Goal: Information Seeking & Learning: Learn about a topic

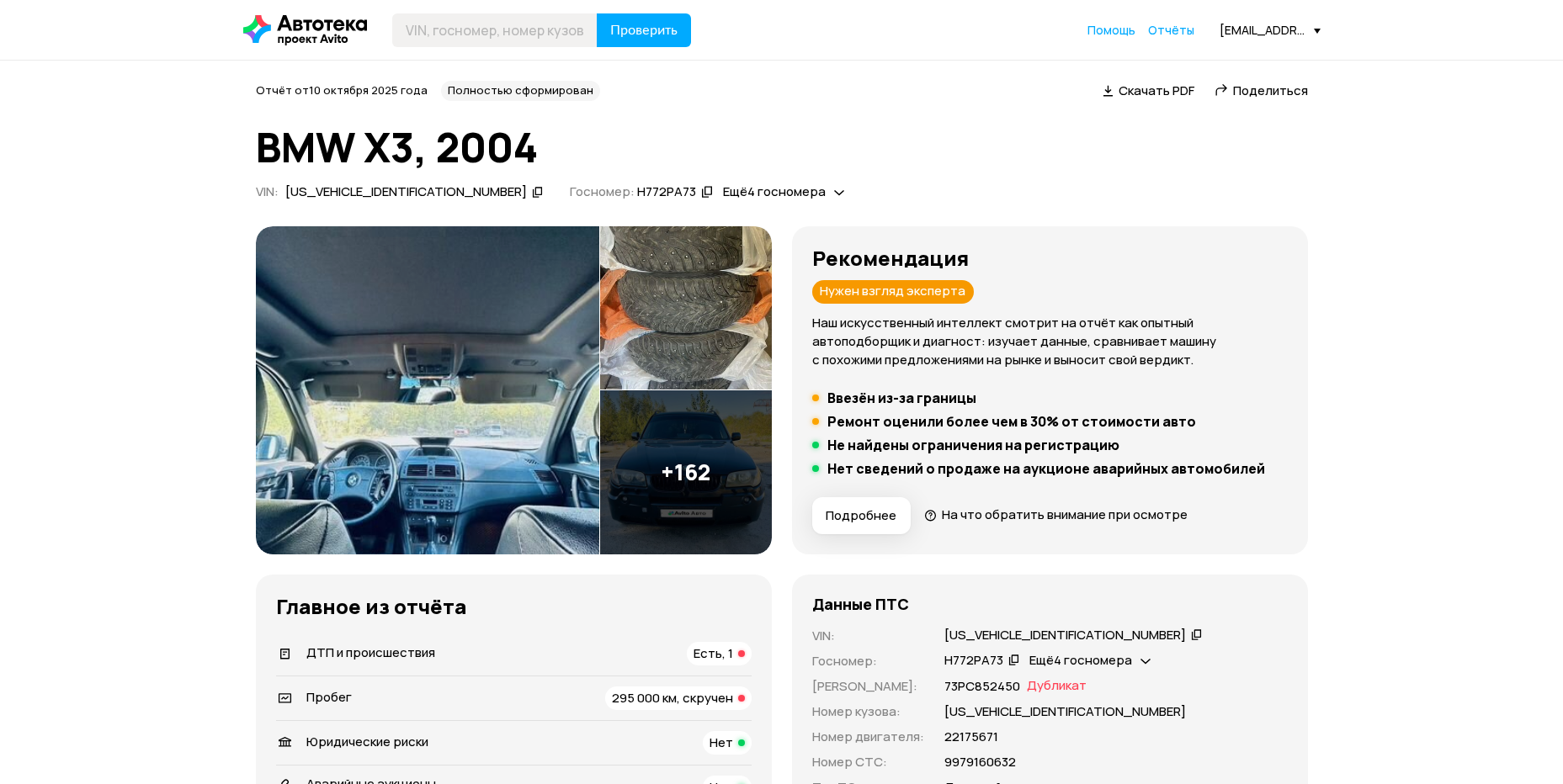
click at [457, 401] on img at bounding box center [427, 390] width 343 height 329
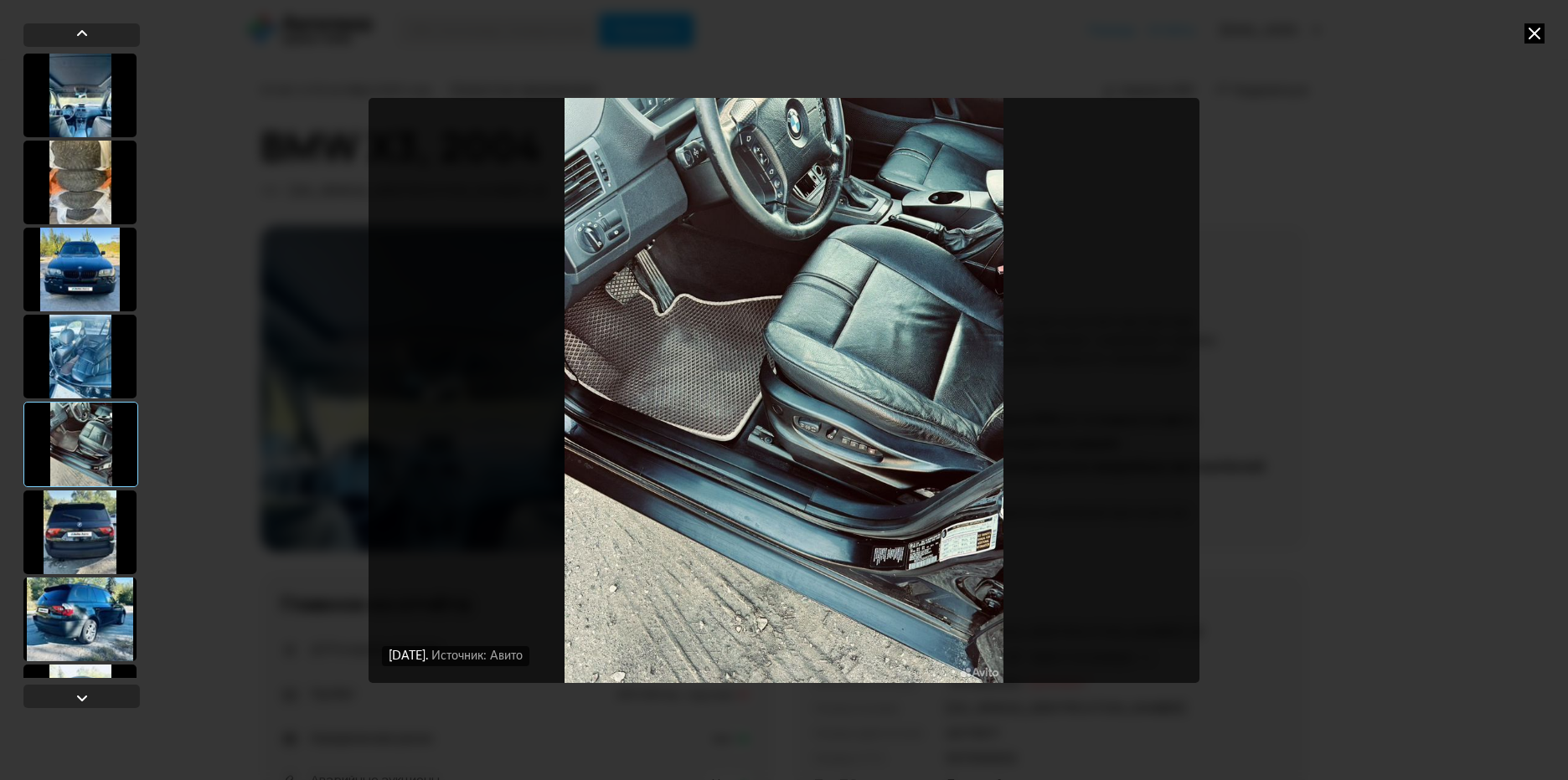
click at [949, 348] on img "Go to Slide 5" at bounding box center [783, 390] width 831 height 585
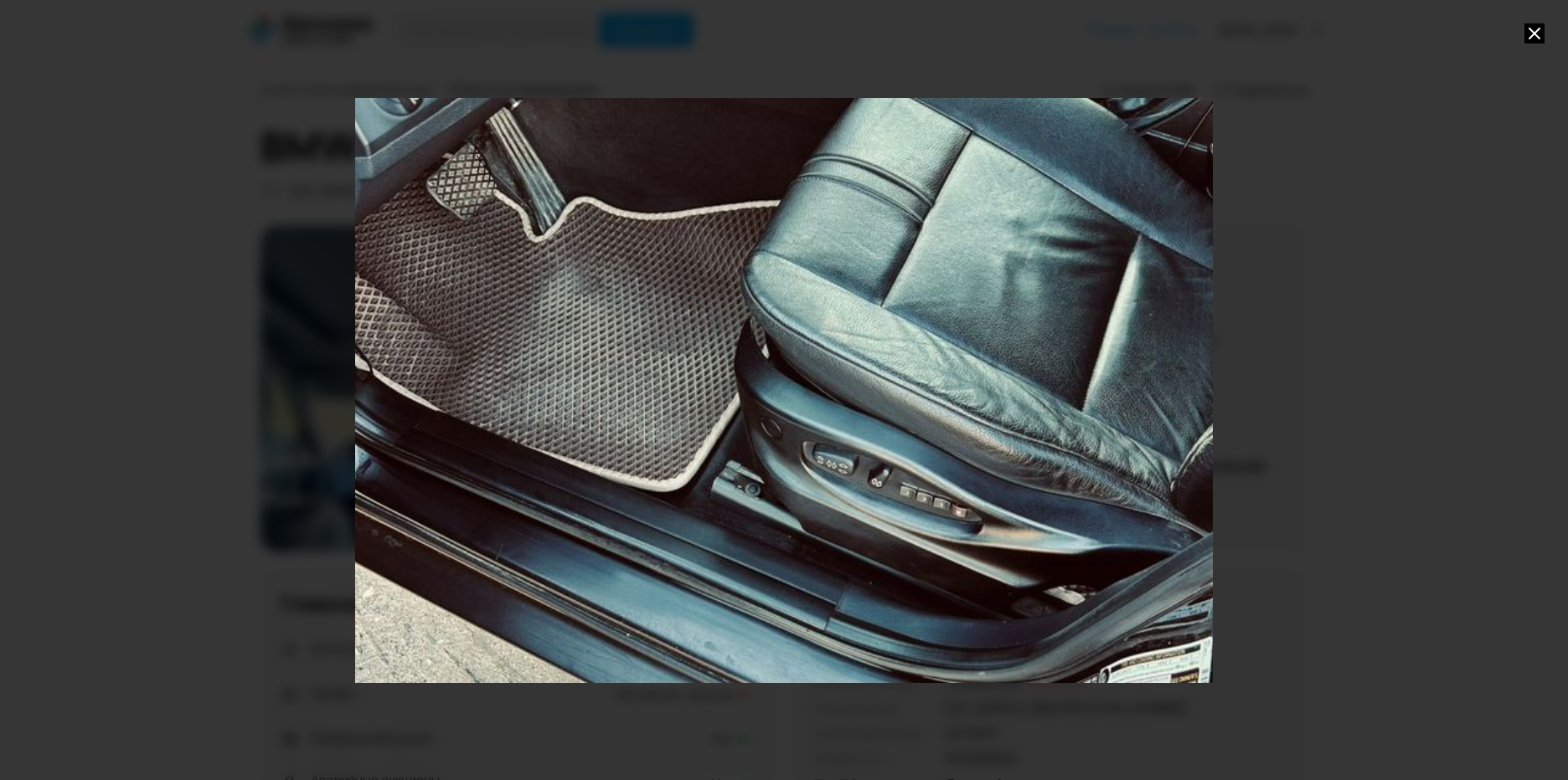
click at [1144, 358] on div "Go to Slide 5" at bounding box center [784, 390] width 1715 height 1171
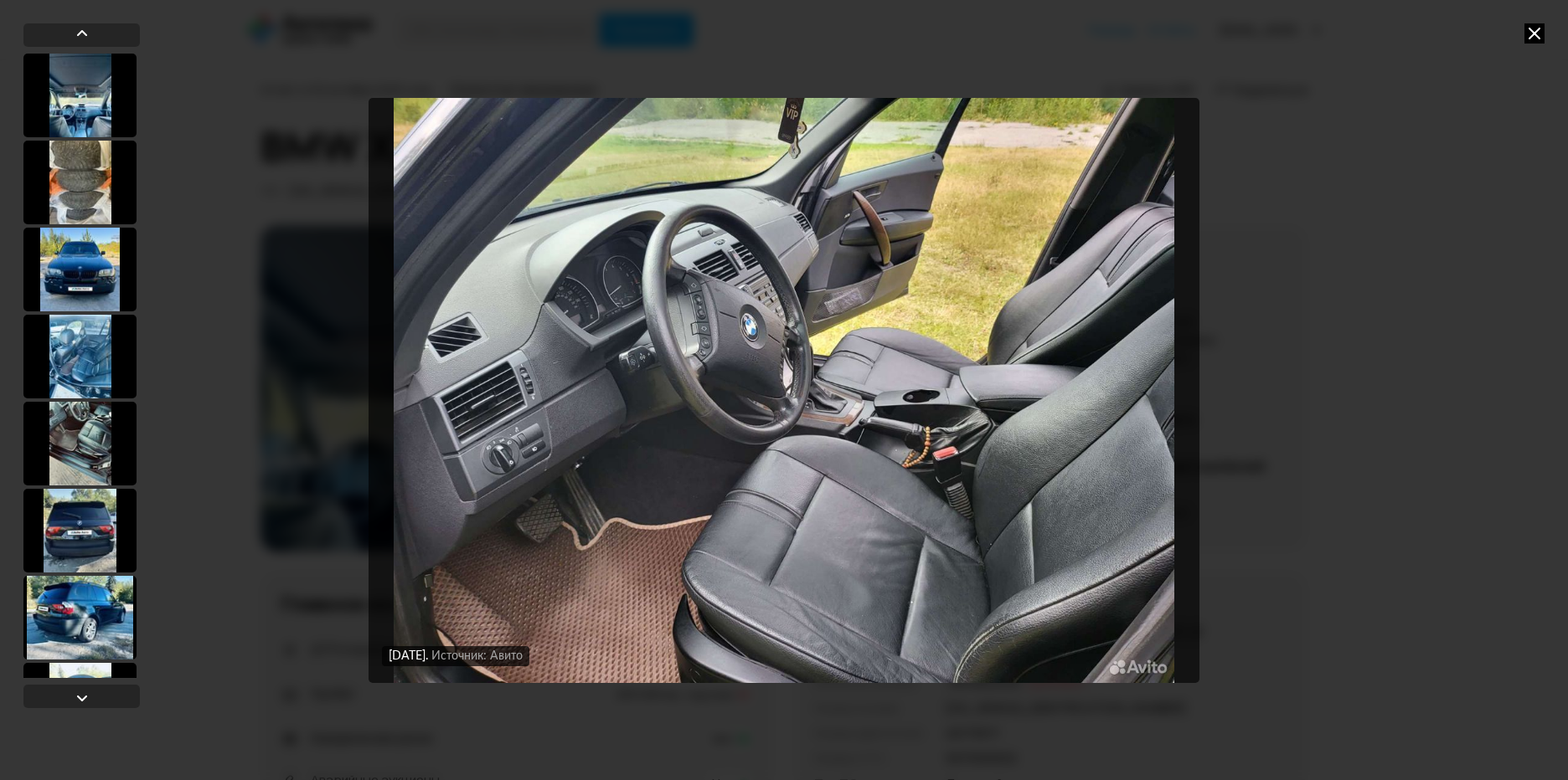
click at [906, 503] on img "Go to Slide 71" at bounding box center [783, 390] width 831 height 585
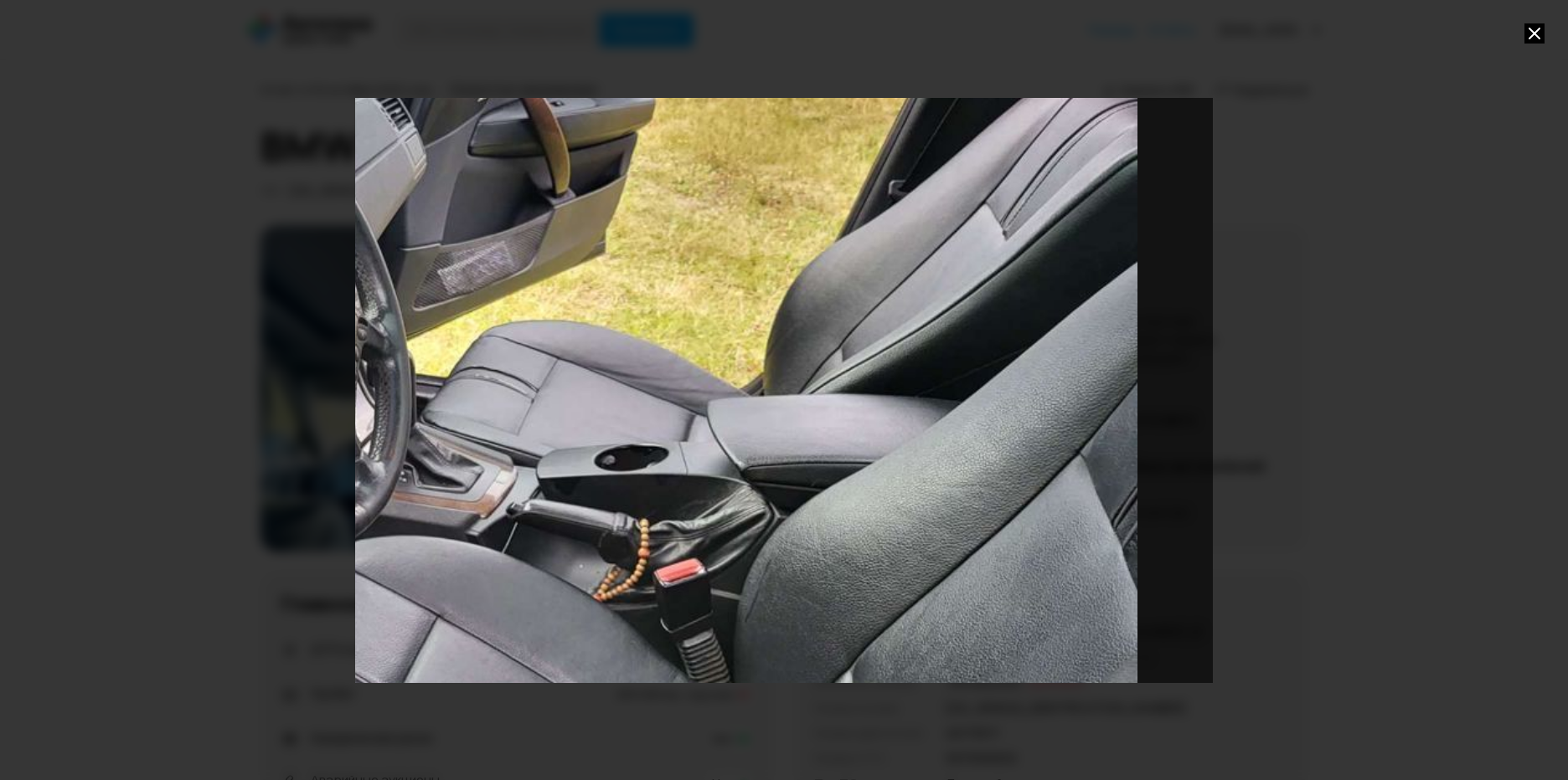
drag, startPoint x: 1048, startPoint y: 495, endPoint x: 631, endPoint y: 552, distance: 420.9
click at [631, 552] on div "Go to Slide 71" at bounding box center [356, 446] width 1715 height 1171
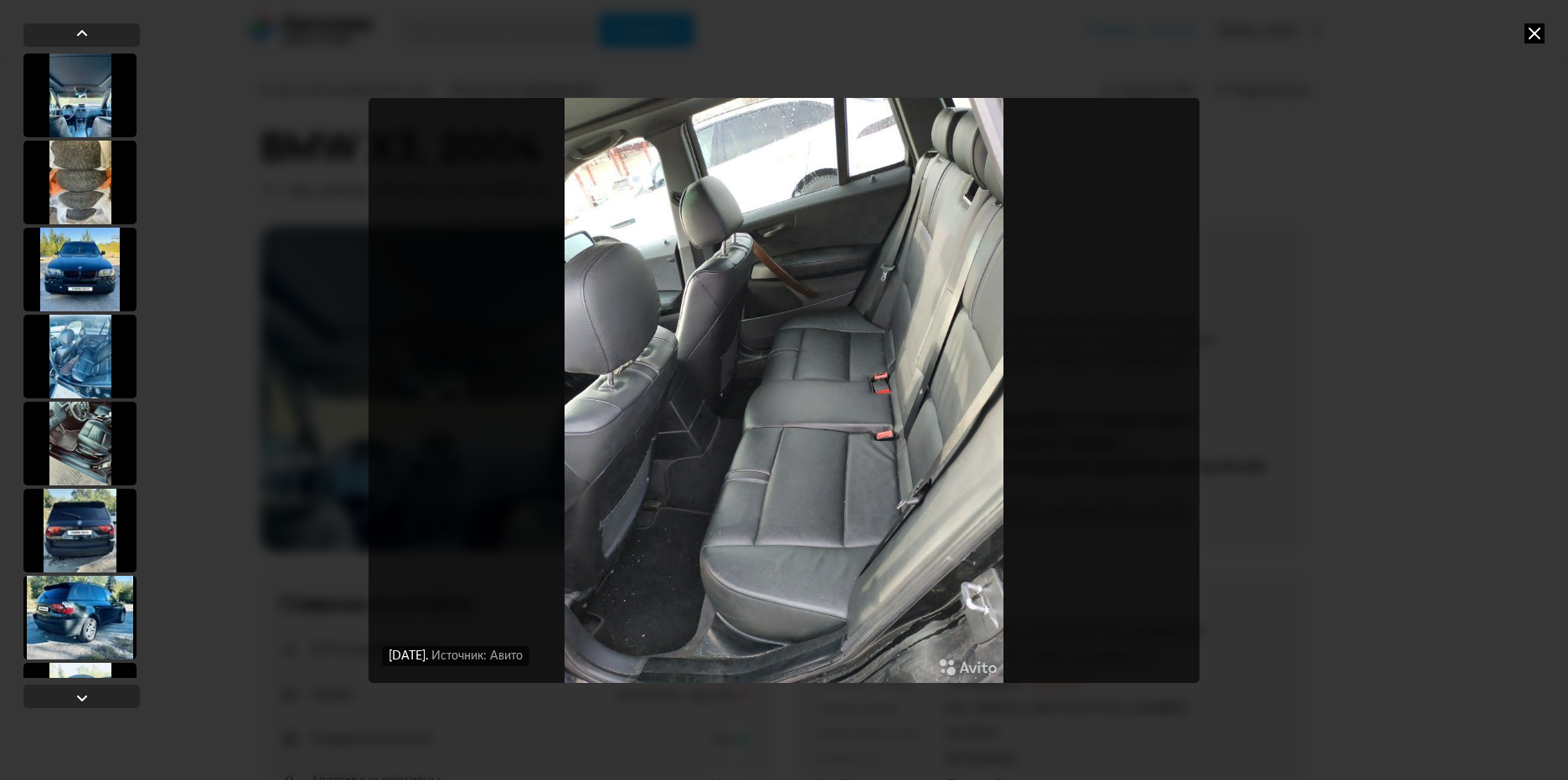
click at [1538, 34] on icon at bounding box center [1535, 34] width 20 height 20
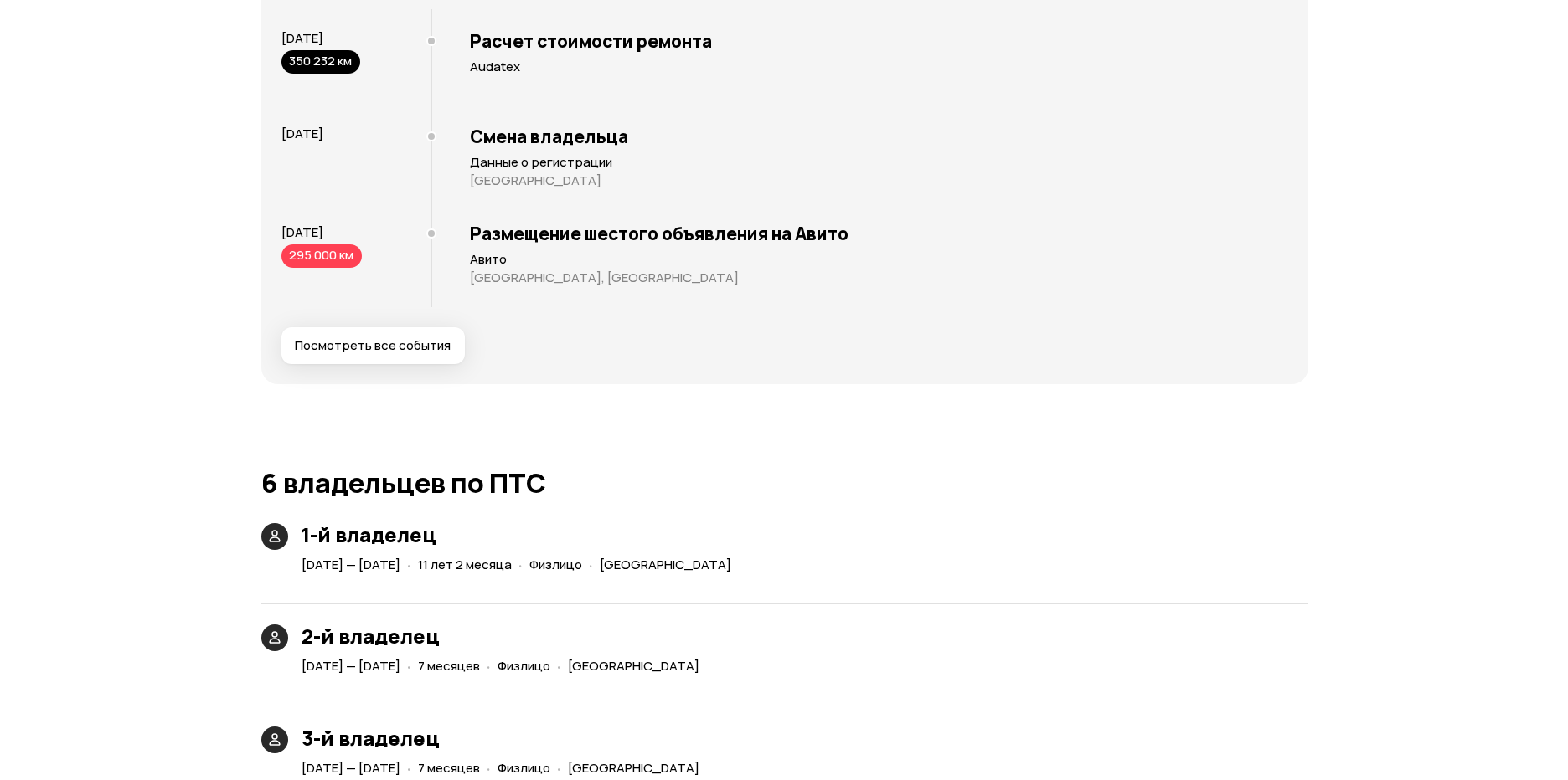
scroll to position [3440, 0]
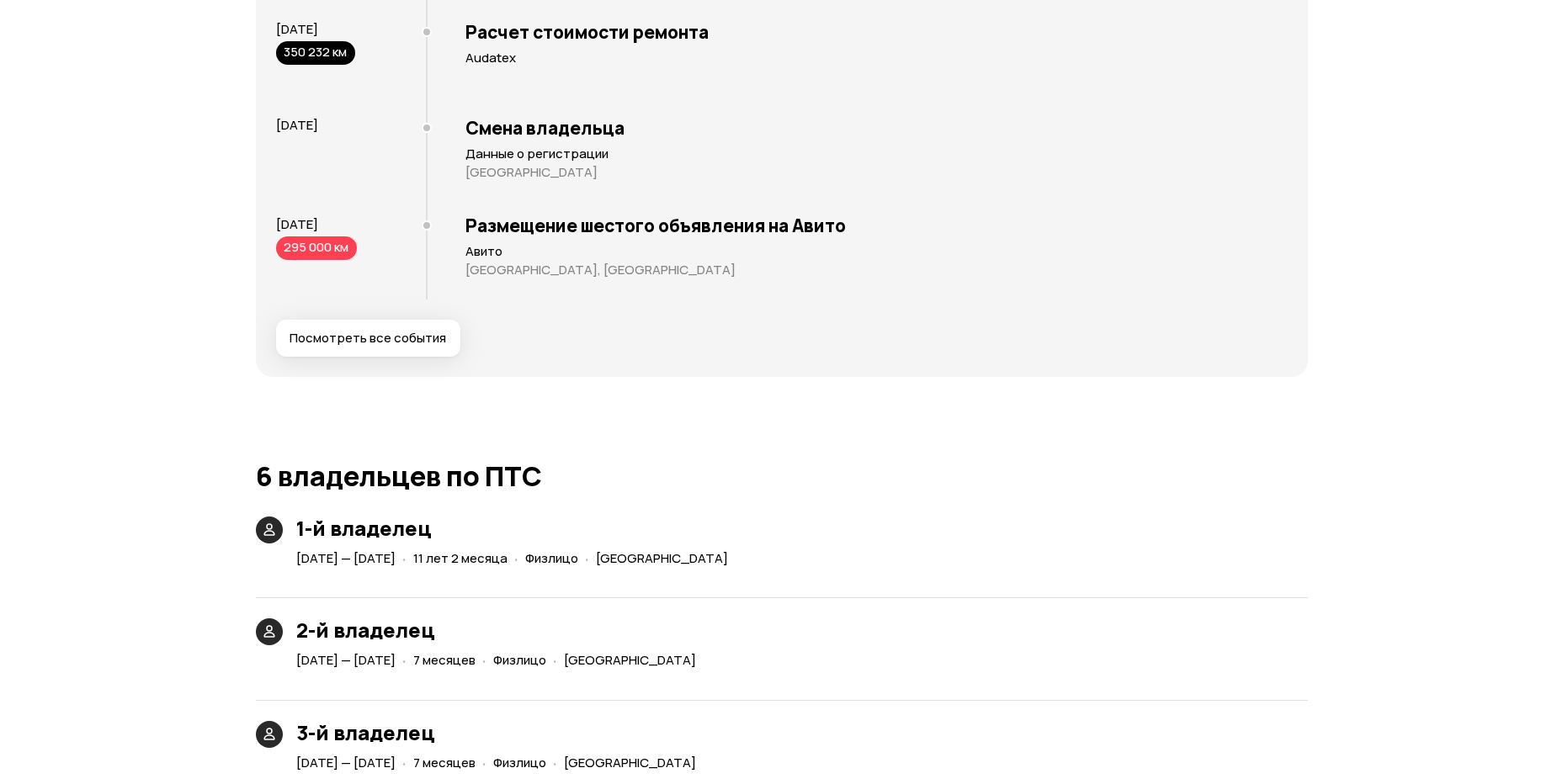
click at [363, 331] on span "Посмотреть все события" at bounding box center [368, 339] width 156 height 17
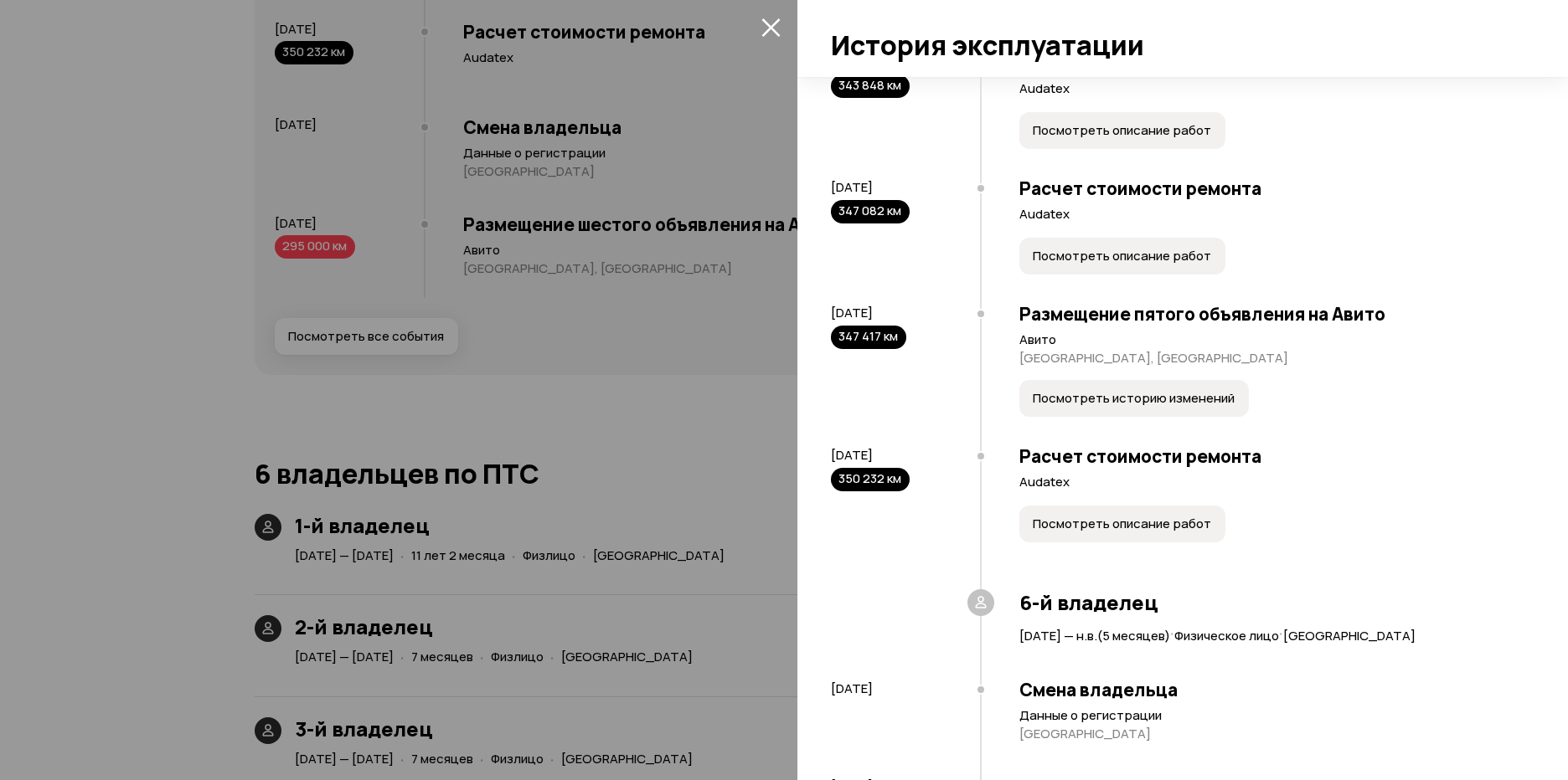
scroll to position [2627, 0]
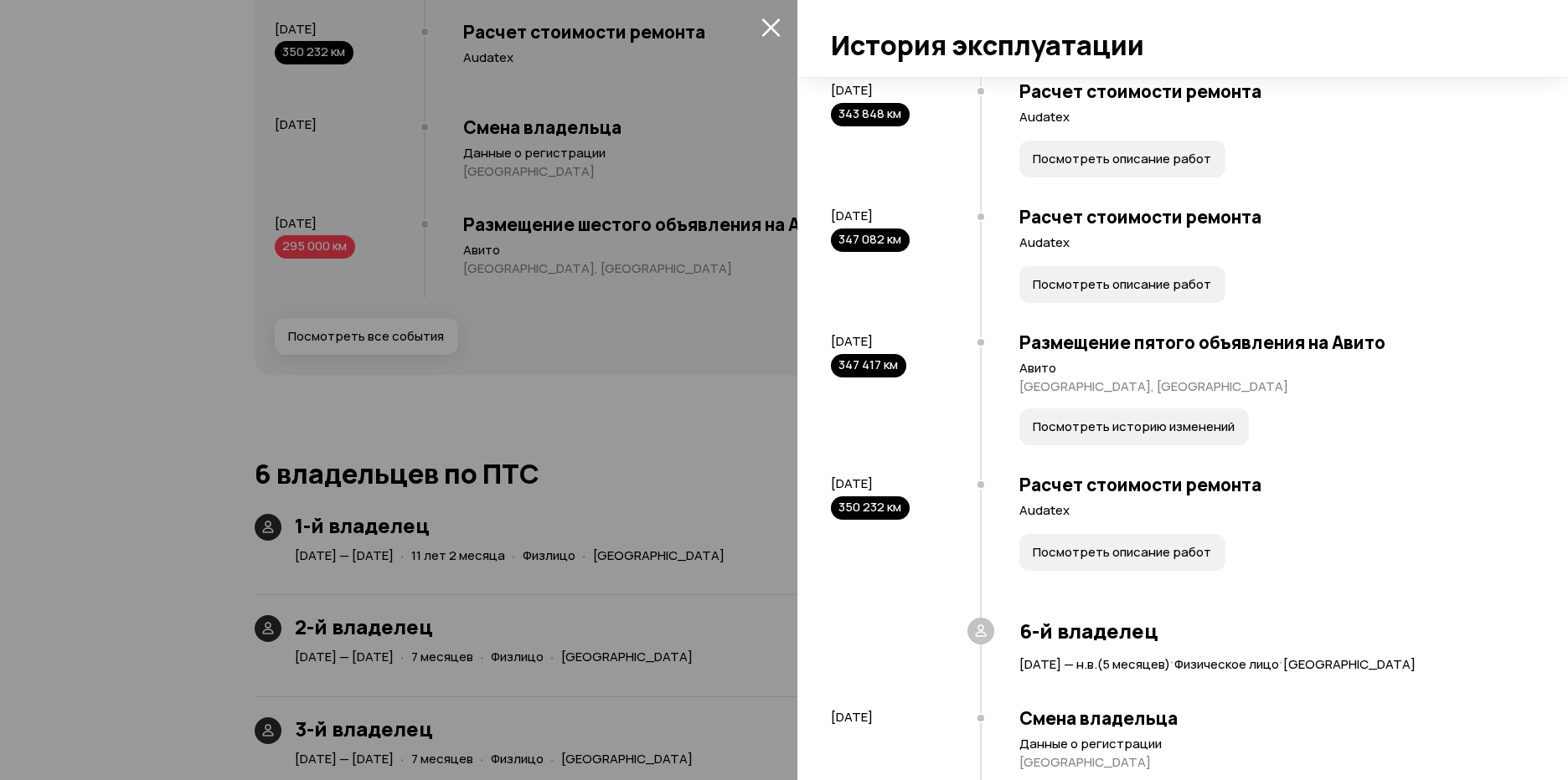
click at [1221, 436] on span "Посмотреть историю изменений" at bounding box center [1134, 427] width 201 height 16
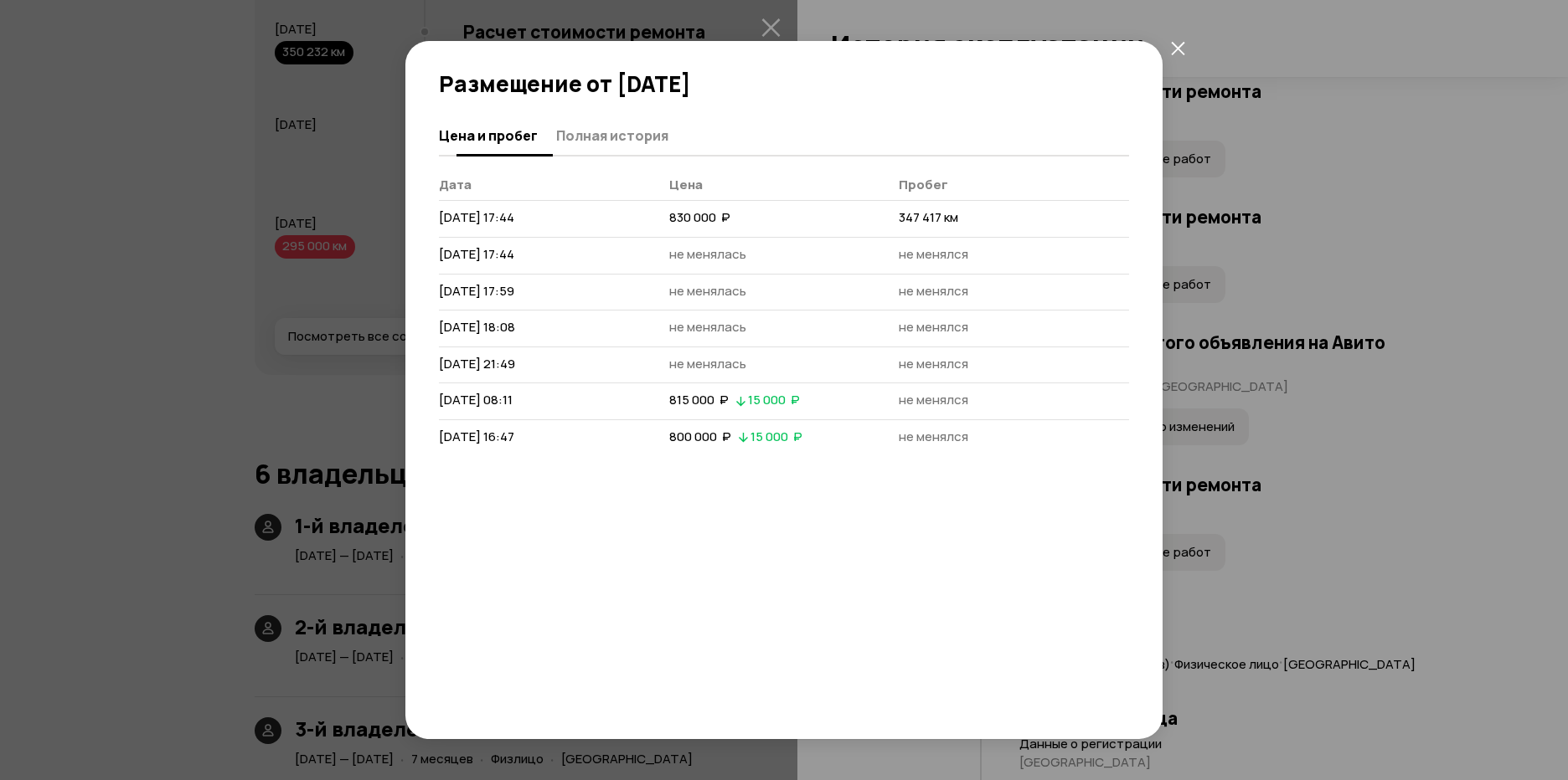
click at [646, 142] on span "Полная история" at bounding box center [612, 135] width 113 height 16
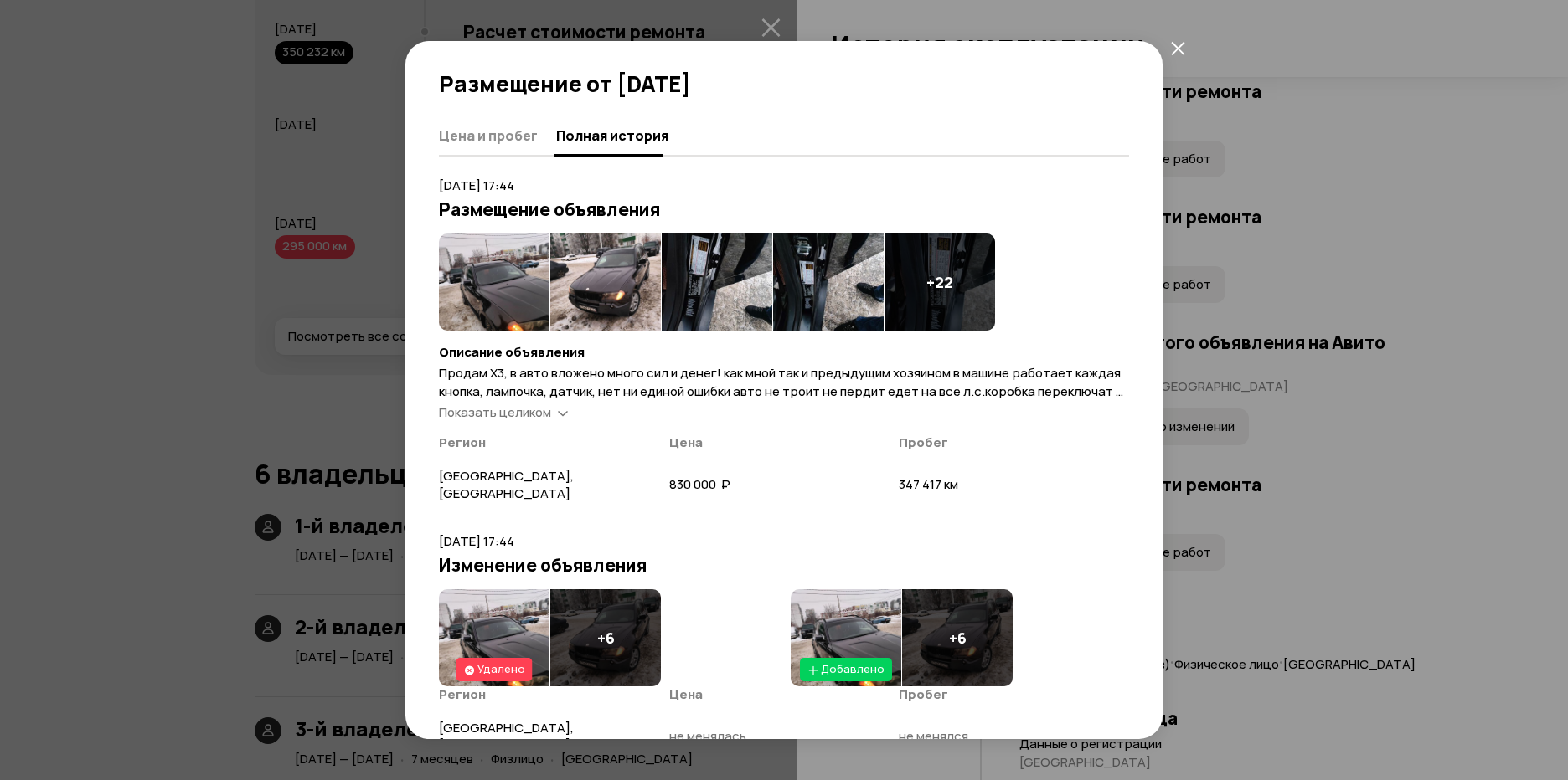
scroll to position [30, 0]
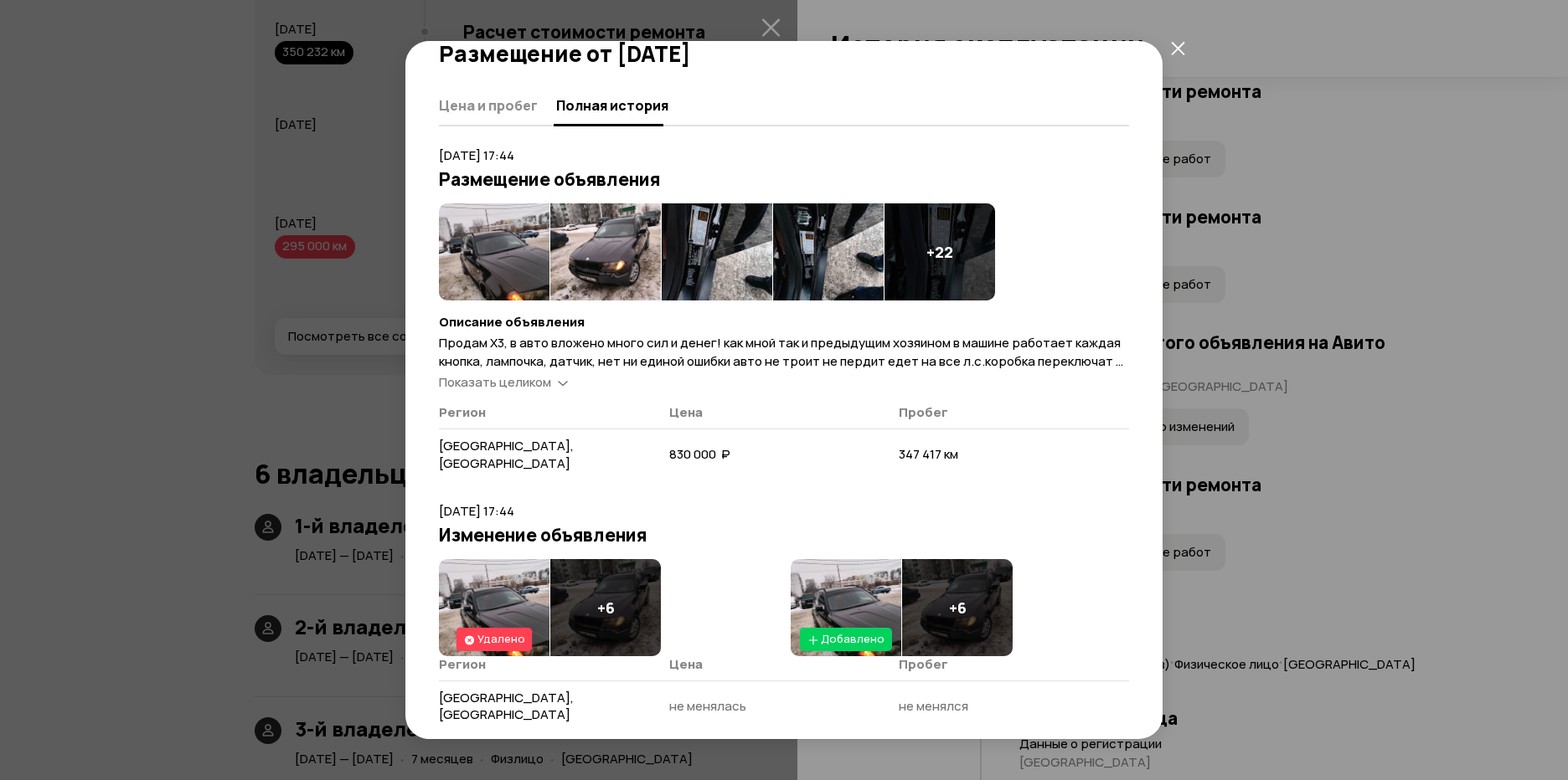
click at [507, 380] on span "Показать целиком" at bounding box center [495, 382] width 113 height 17
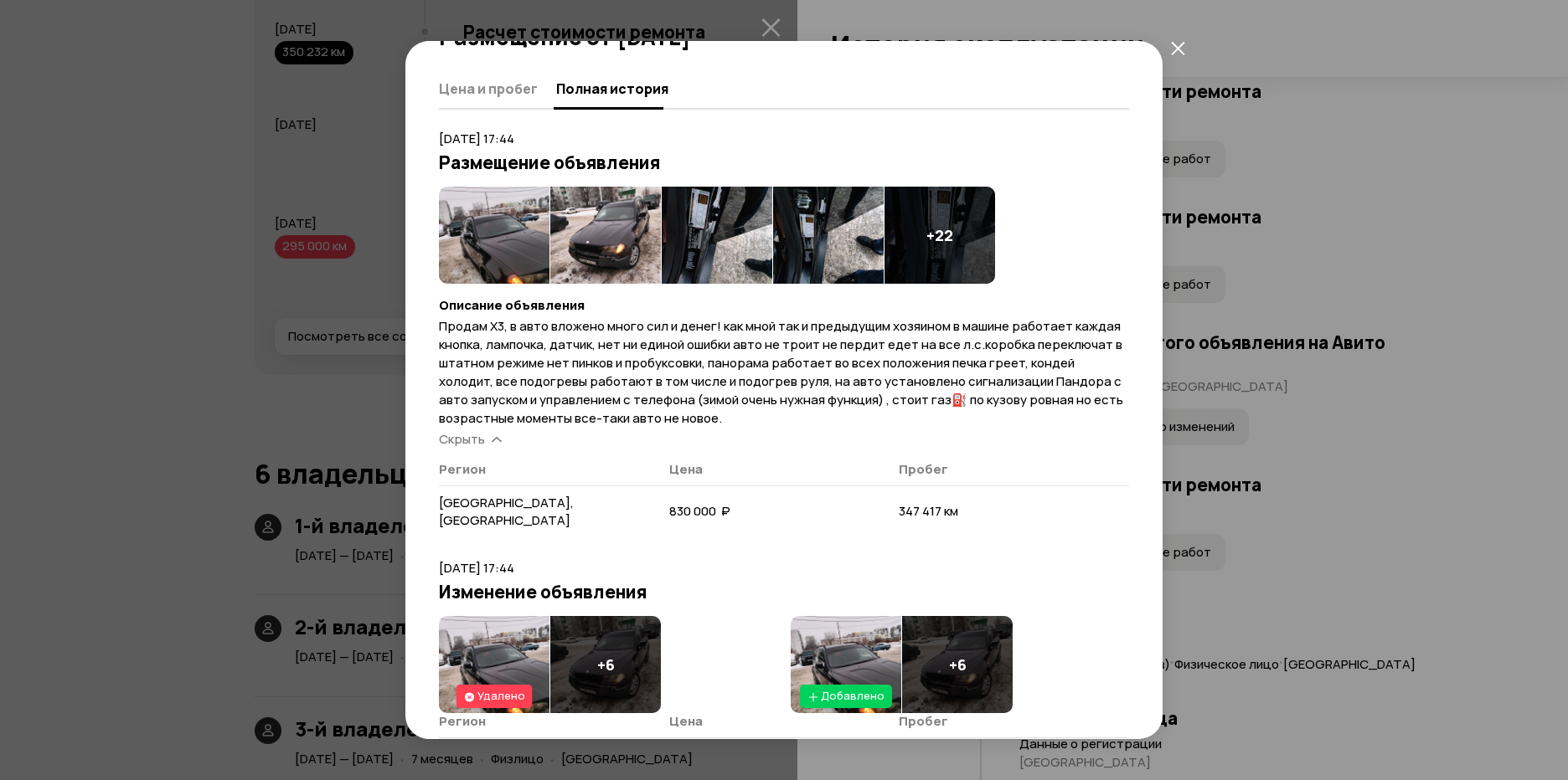
scroll to position [49, 0]
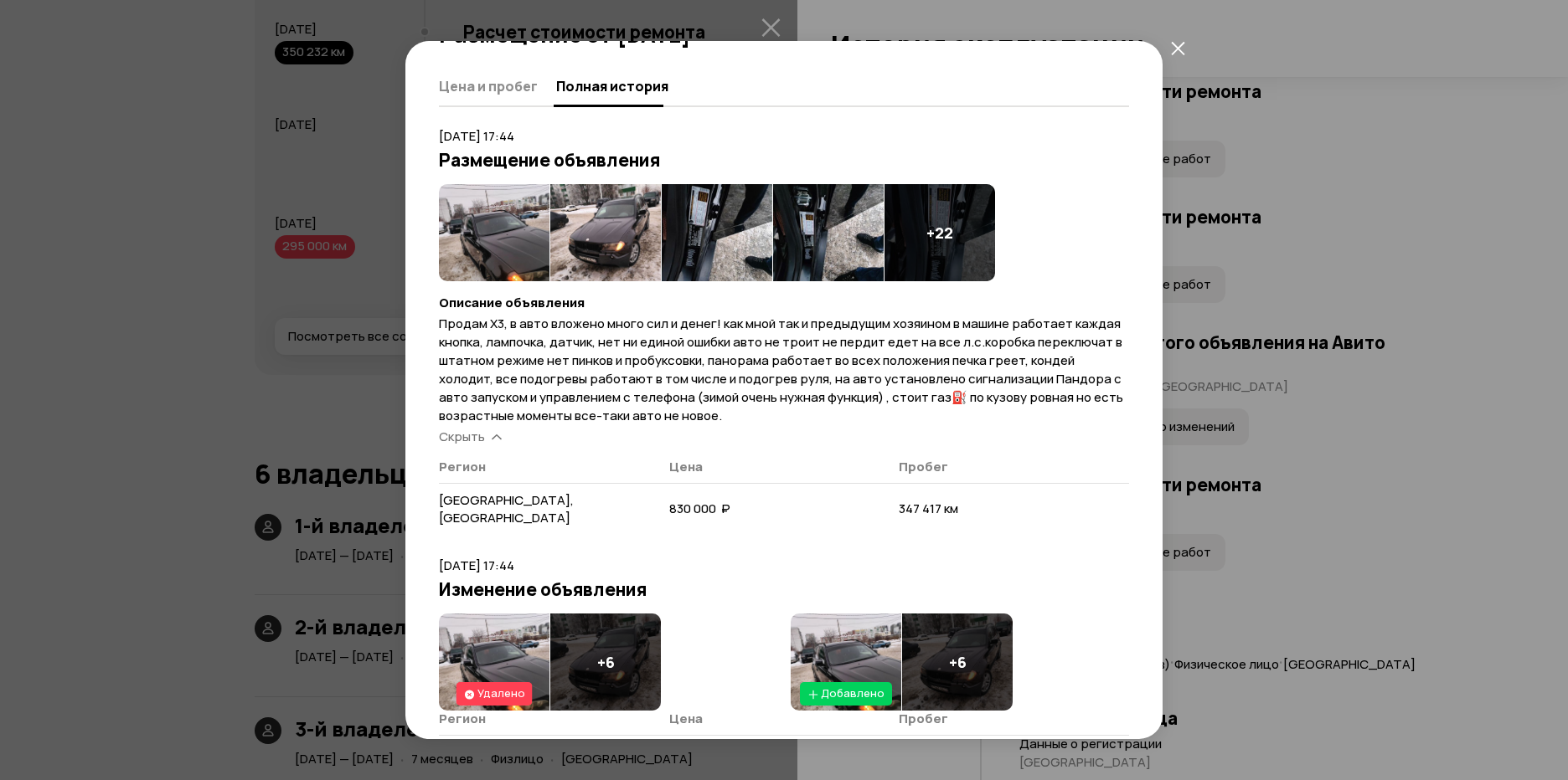
click at [1320, 406] on div "Размещение от [DATE] [PERSON_NAME] и пробег Полная история [DATE] 17:44 Размеще…" at bounding box center [784, 390] width 1568 height 780
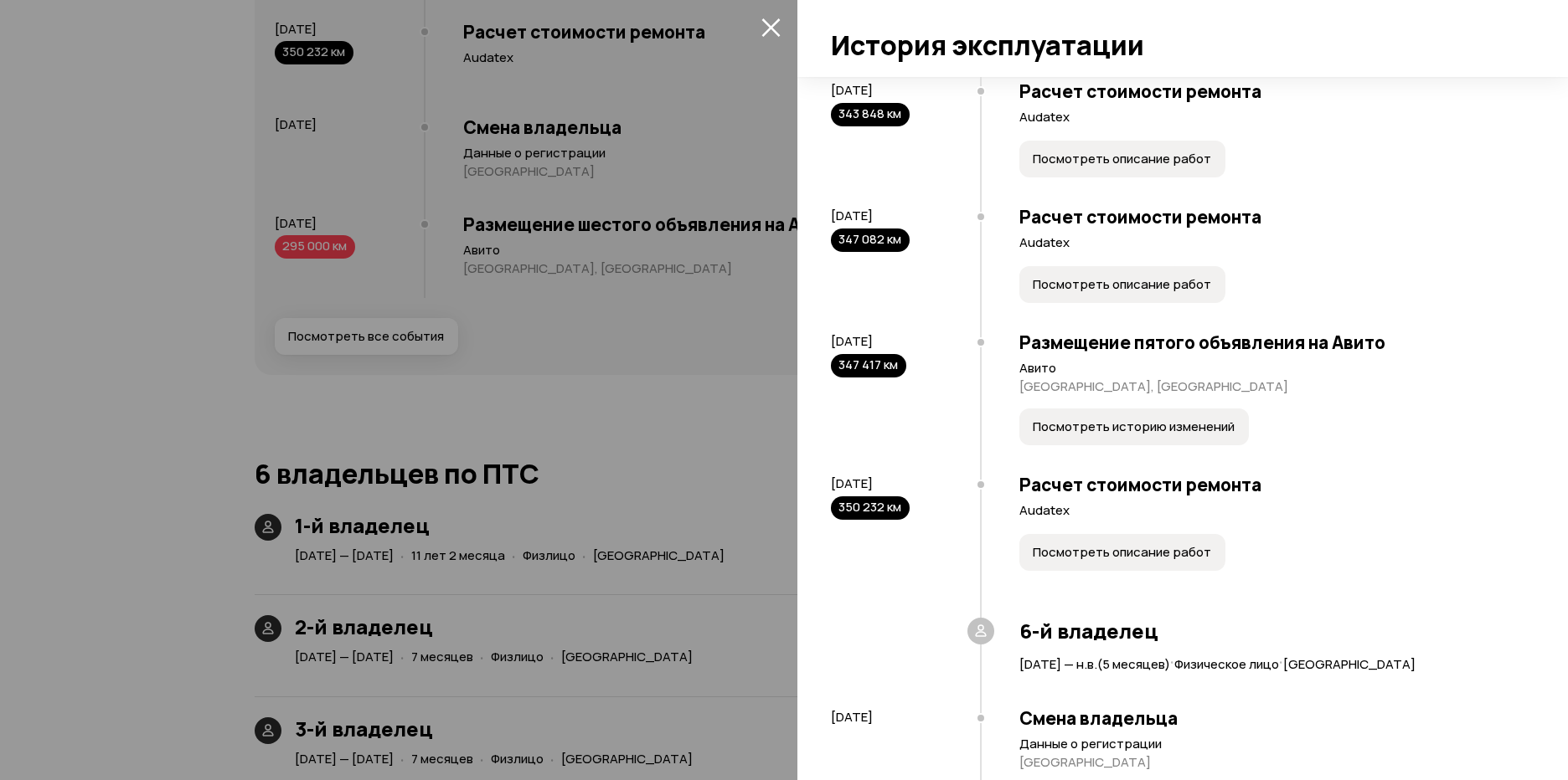
drag, startPoint x: 1295, startPoint y: 373, endPoint x: 1285, endPoint y: 329, distance: 45.1
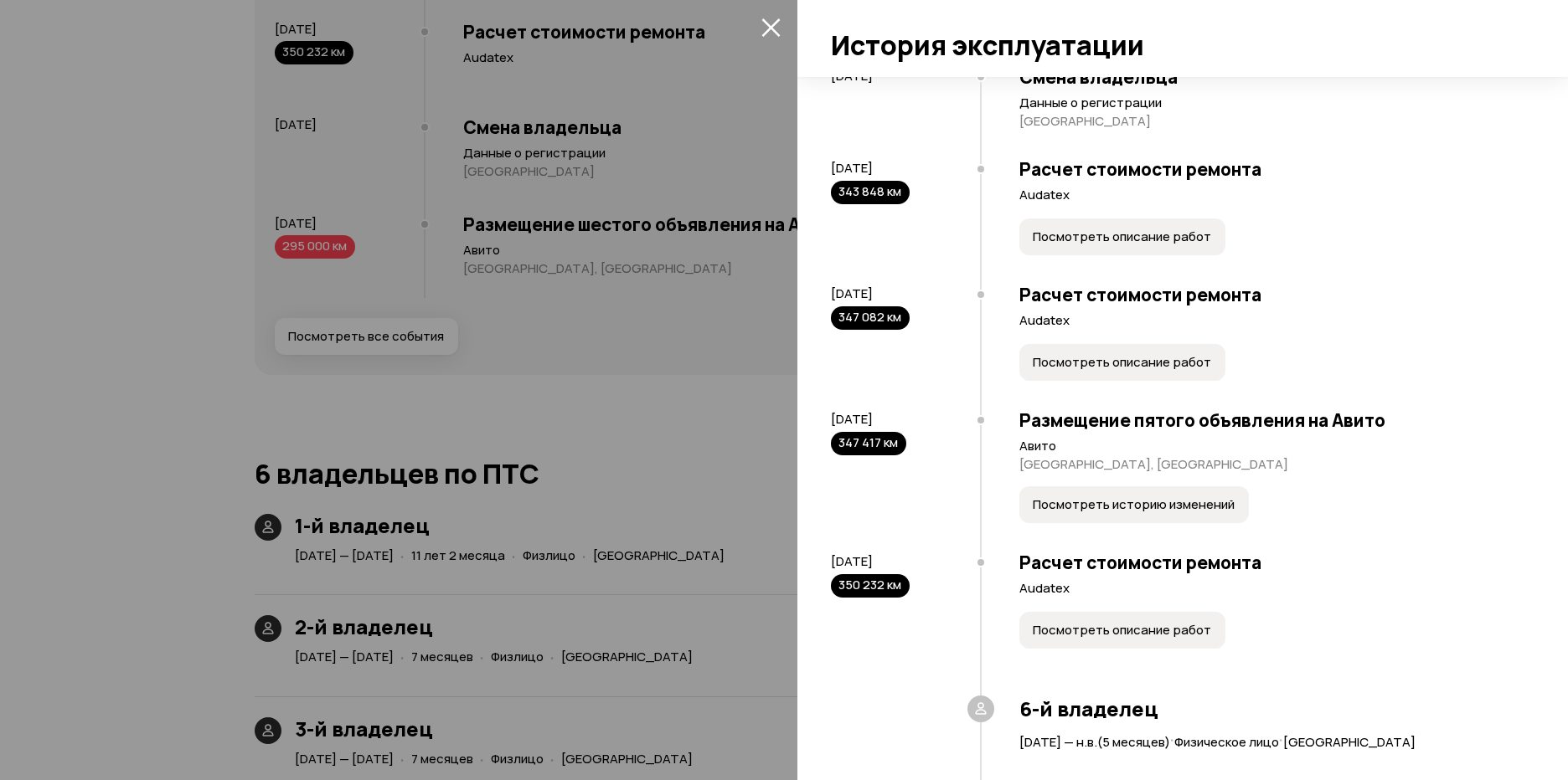
scroll to position [2541, 0]
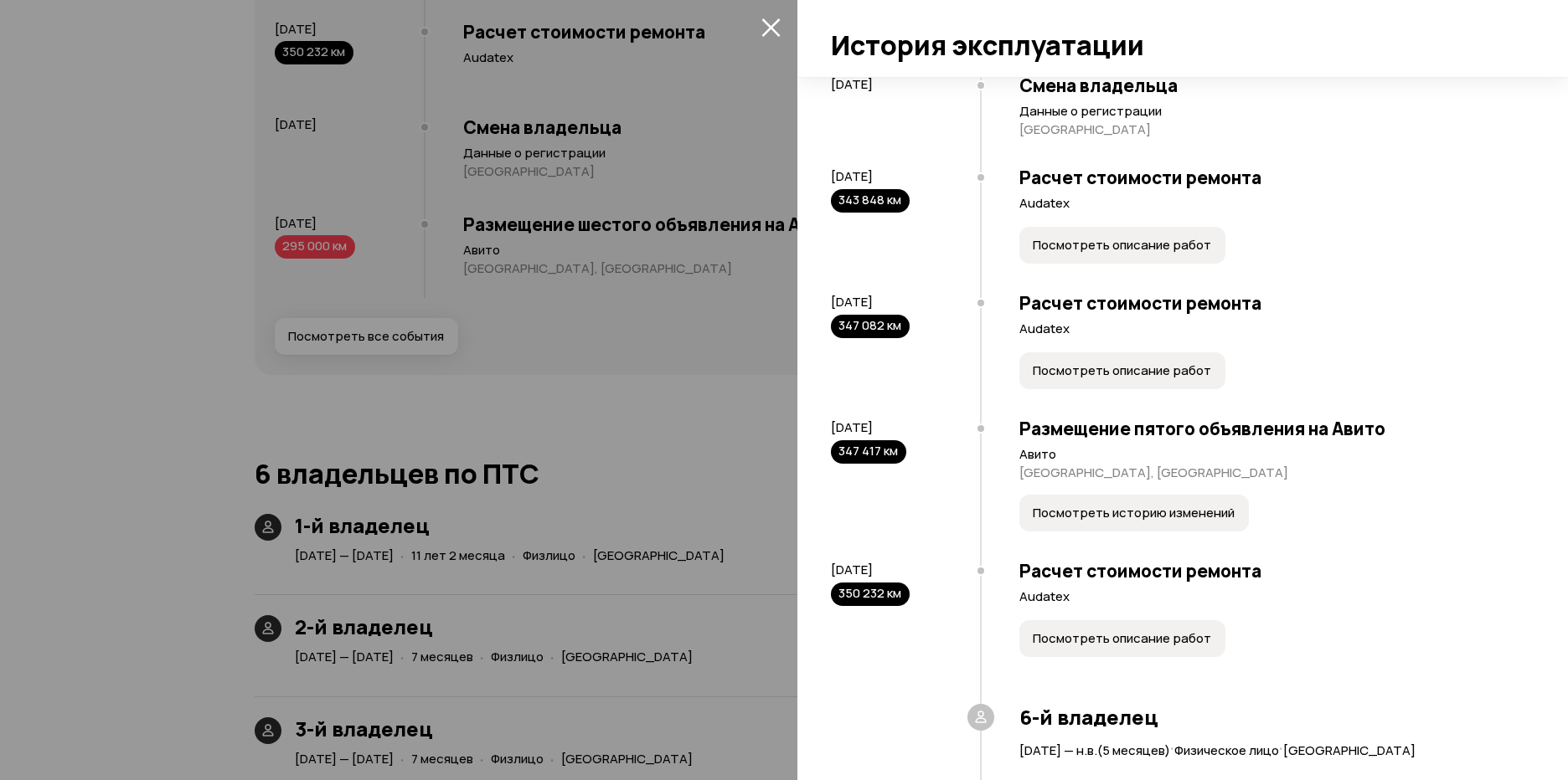
click at [1174, 254] on span "Посмотреть описание работ" at bounding box center [1122, 245] width 179 height 16
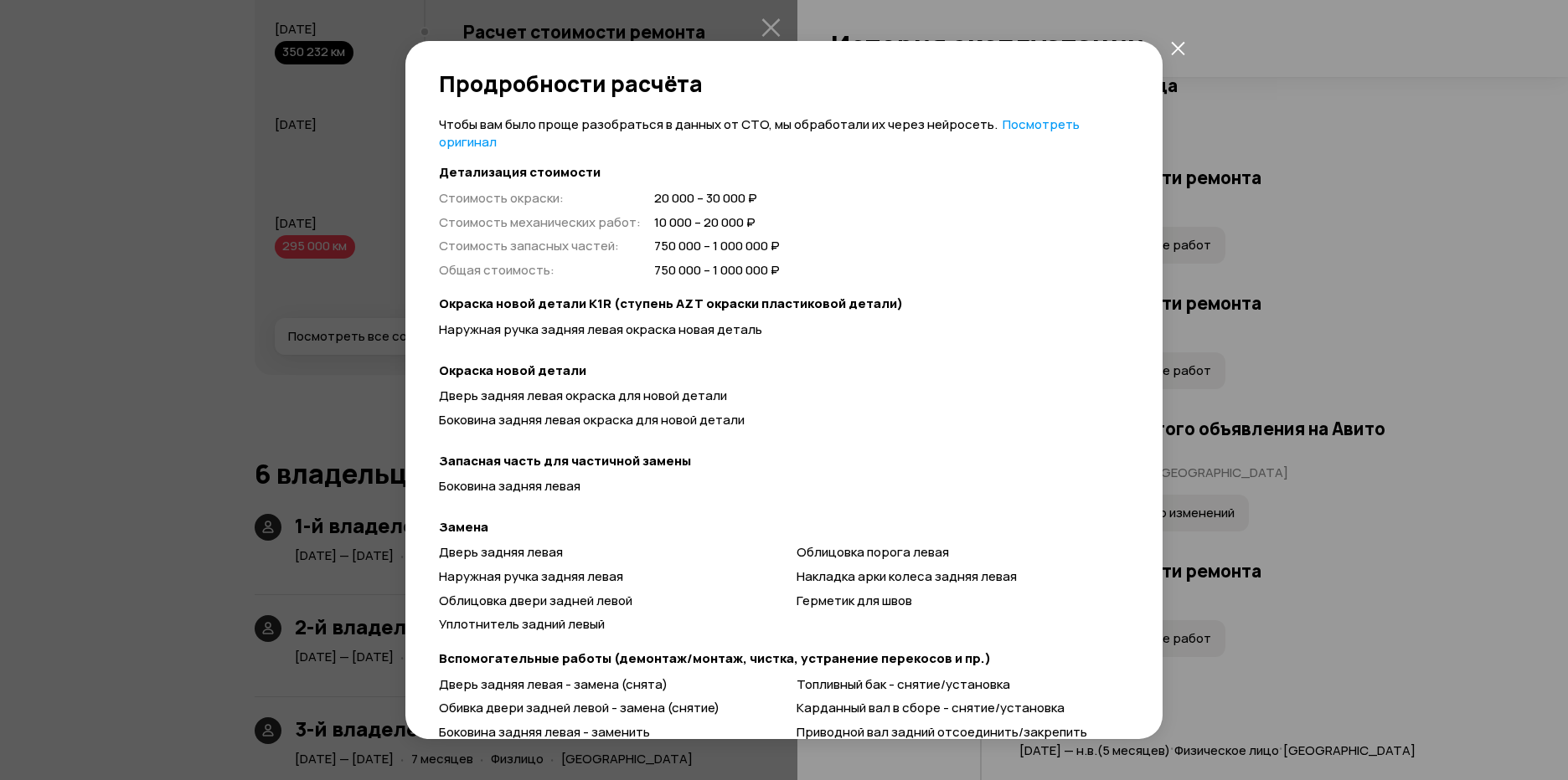
scroll to position [123, 0]
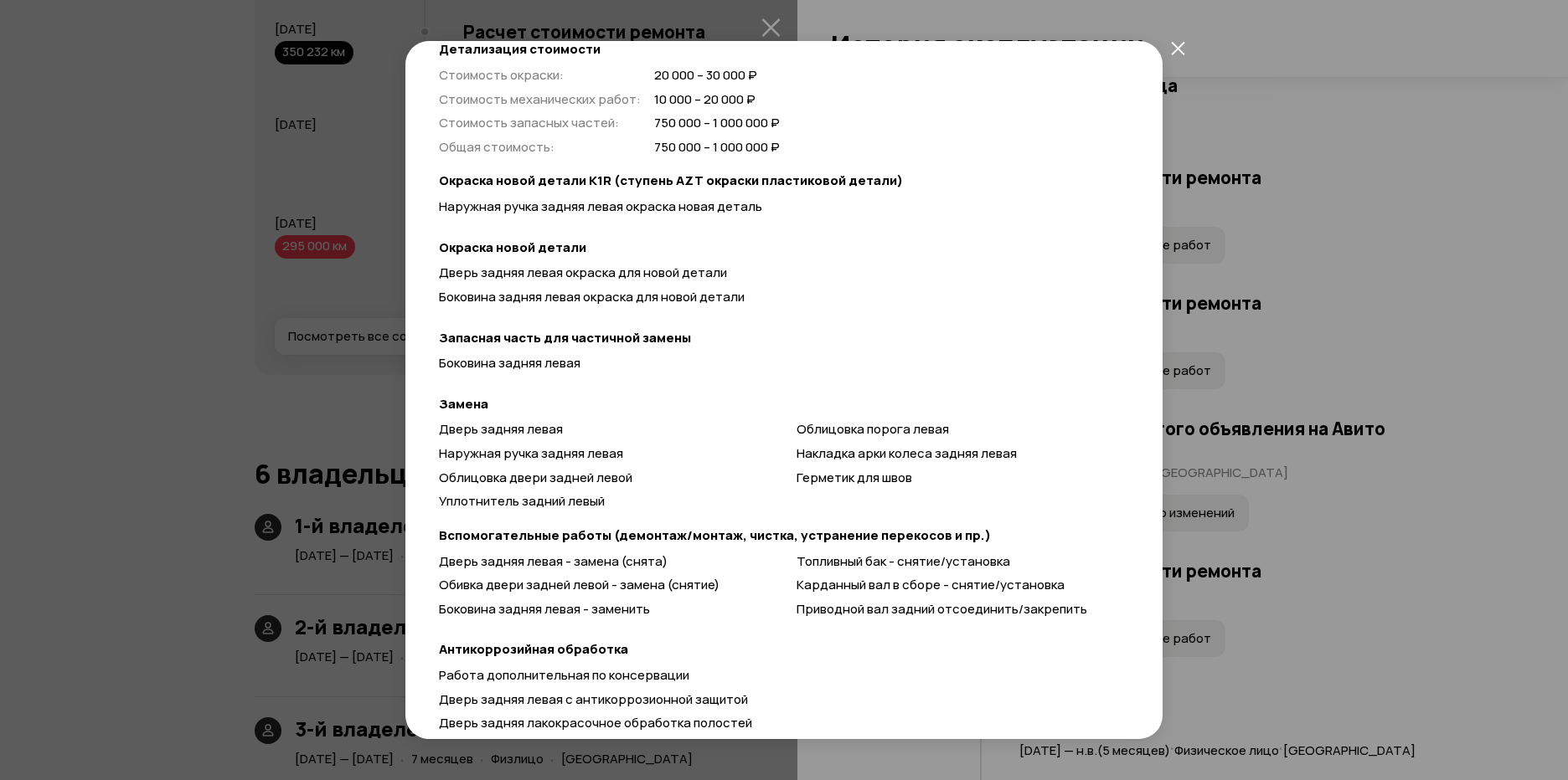
click at [1353, 426] on div "Продробности расчёта Чтобы вам было проще разобраться в данных от СТО, мы обраб…" at bounding box center [784, 390] width 1568 height 780
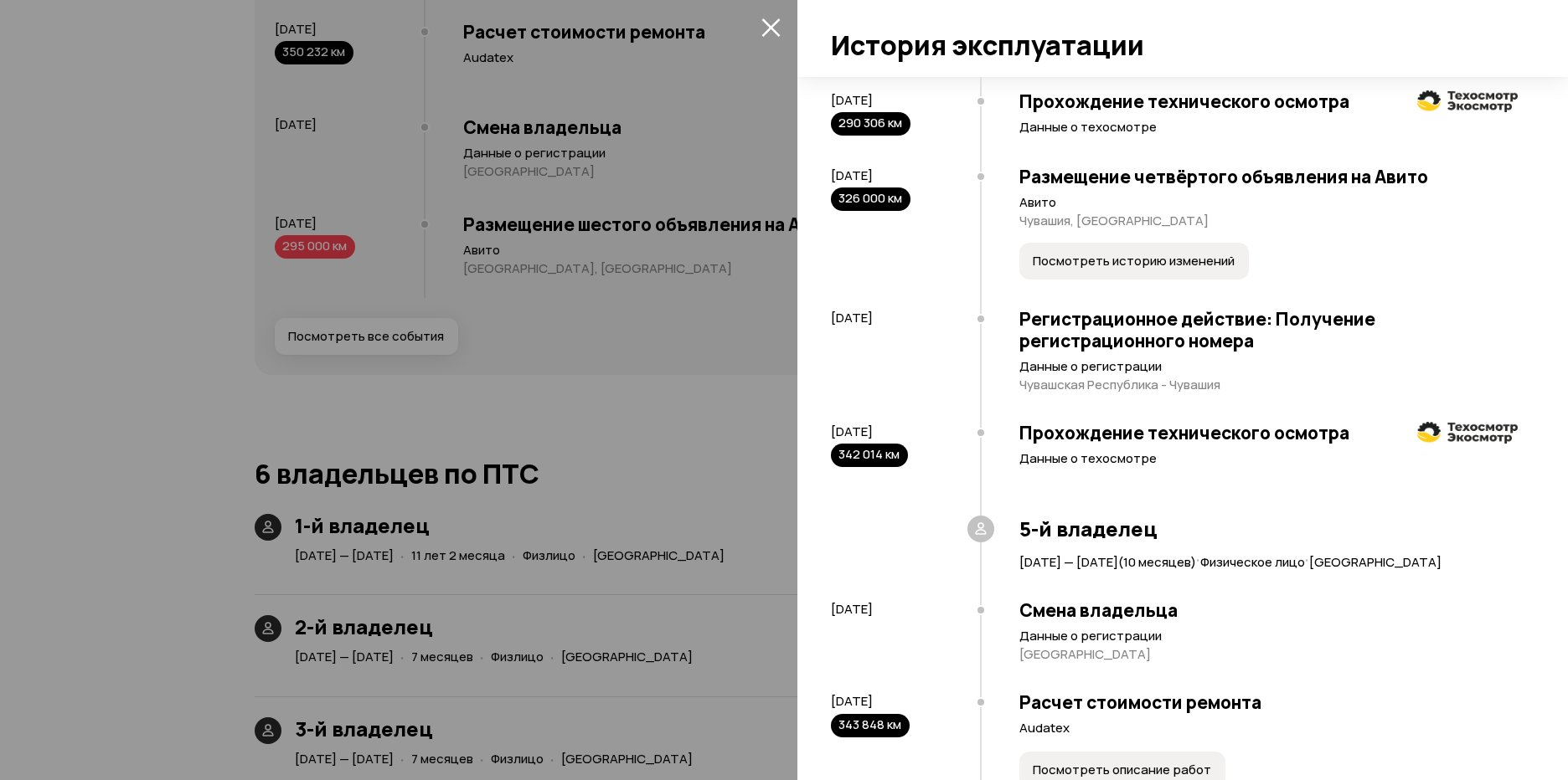
scroll to position [1982, 0]
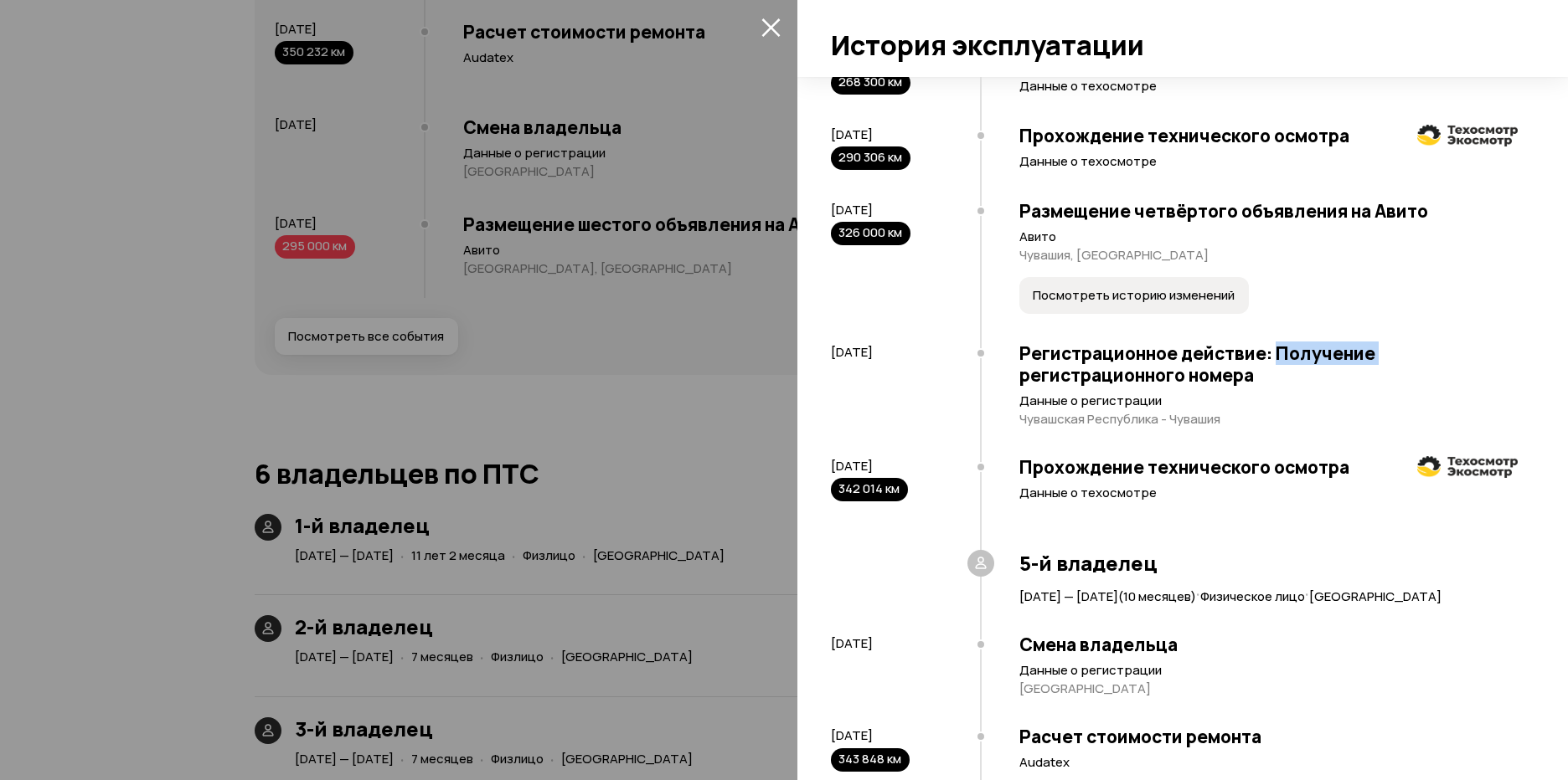
click at [1310, 386] on h3 "Регистрационное действие: Получение регистрационного номера" at bounding box center [1269, 364] width 498 height 44
click at [1176, 304] on span "Посмотреть историю изменений" at bounding box center [1134, 296] width 201 height 16
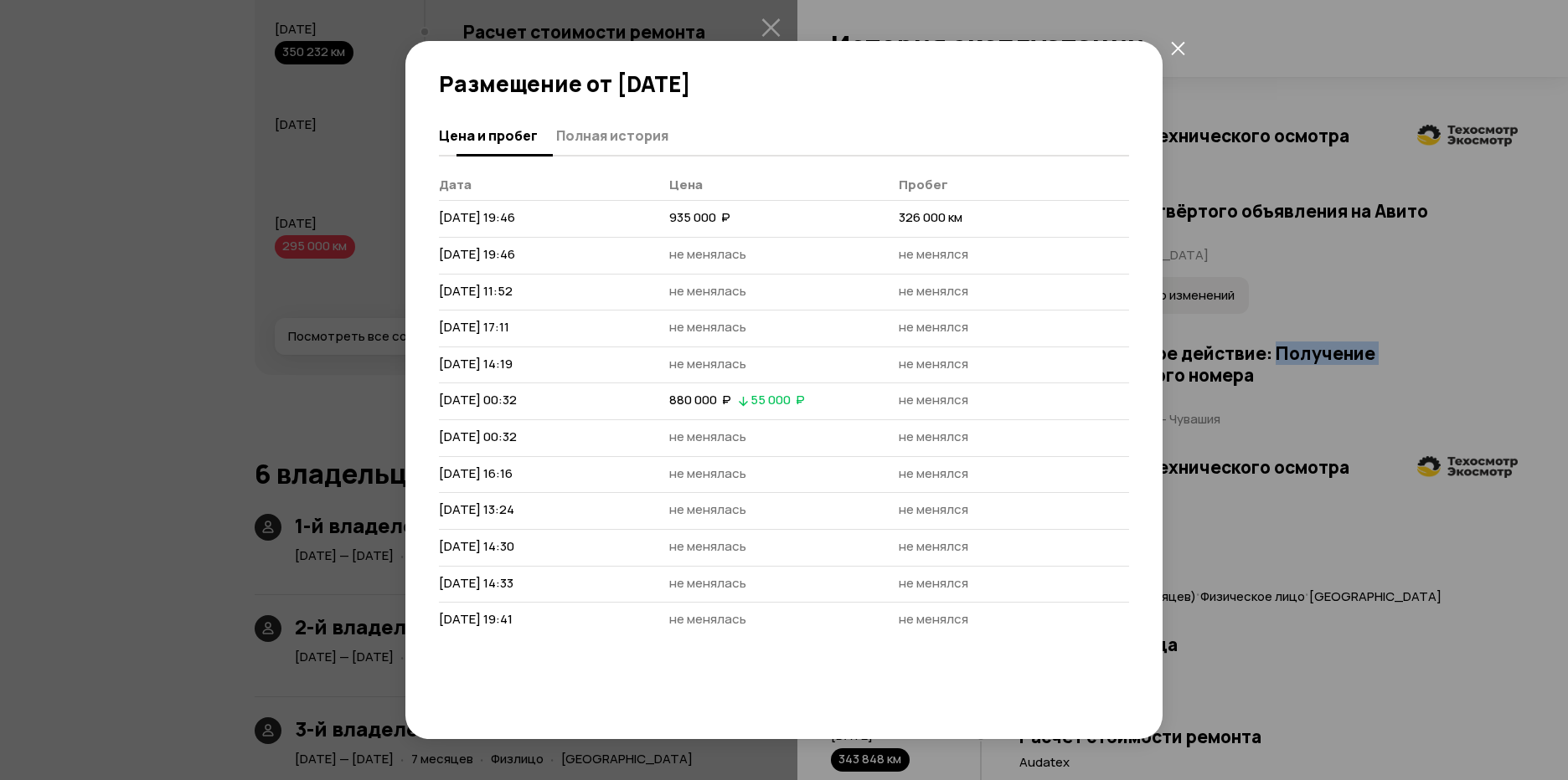
click at [608, 139] on span "Полная история" at bounding box center [612, 135] width 113 height 16
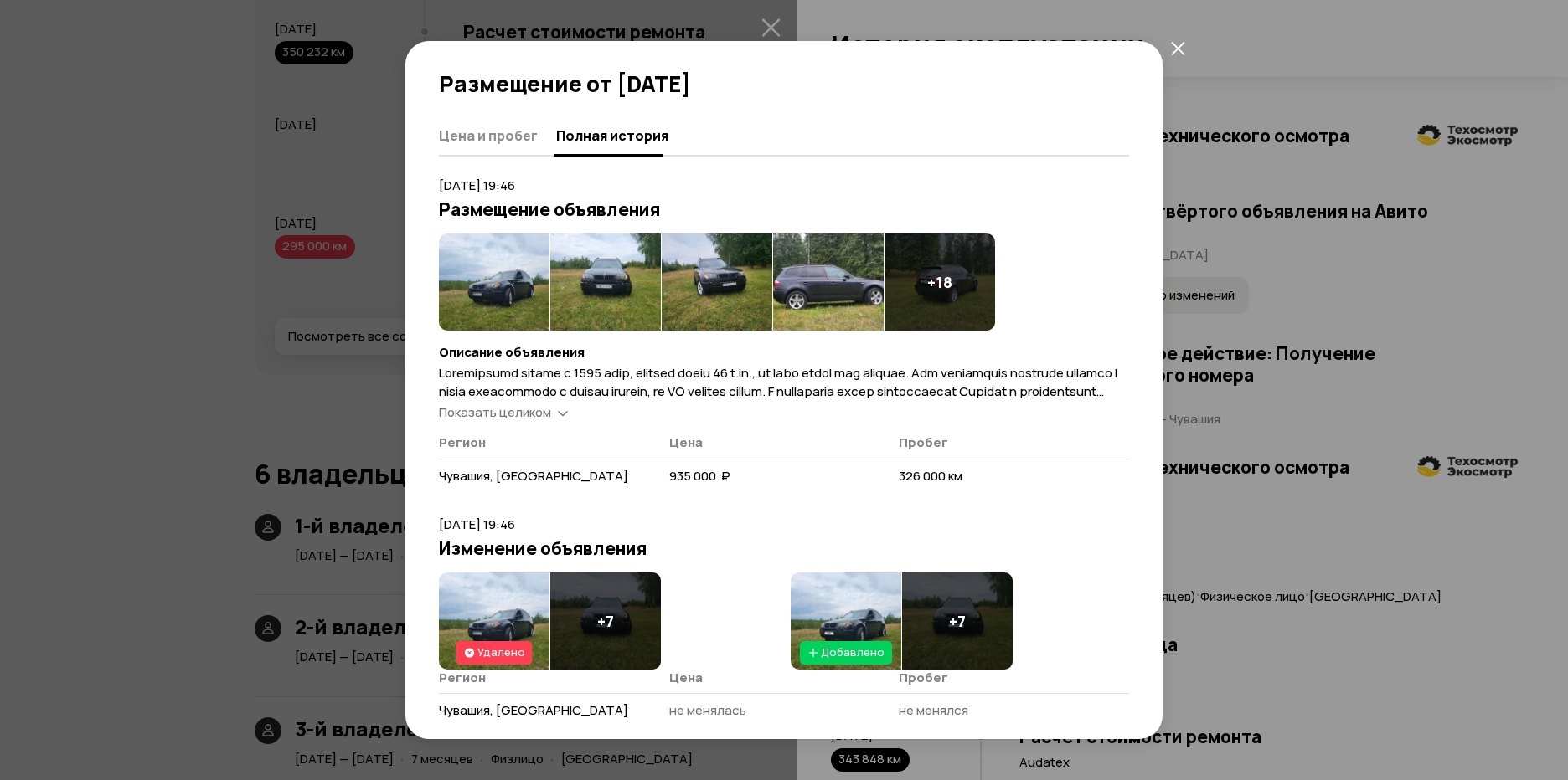
click at [486, 412] on span "Показать целиком" at bounding box center [495, 412] width 113 height 17
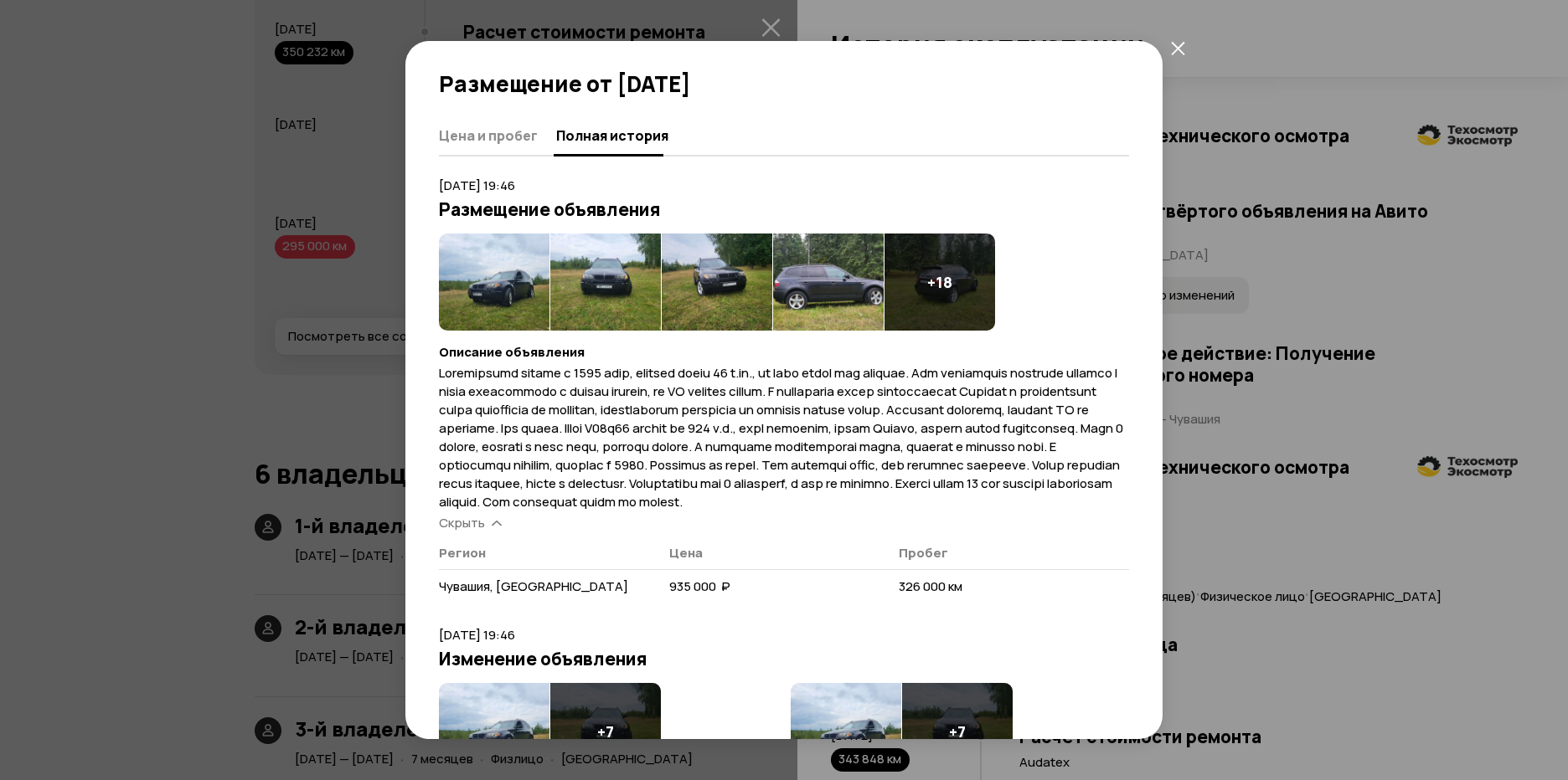
drag, startPoint x: 920, startPoint y: 404, endPoint x: 916, endPoint y: 427, distance: 23.3
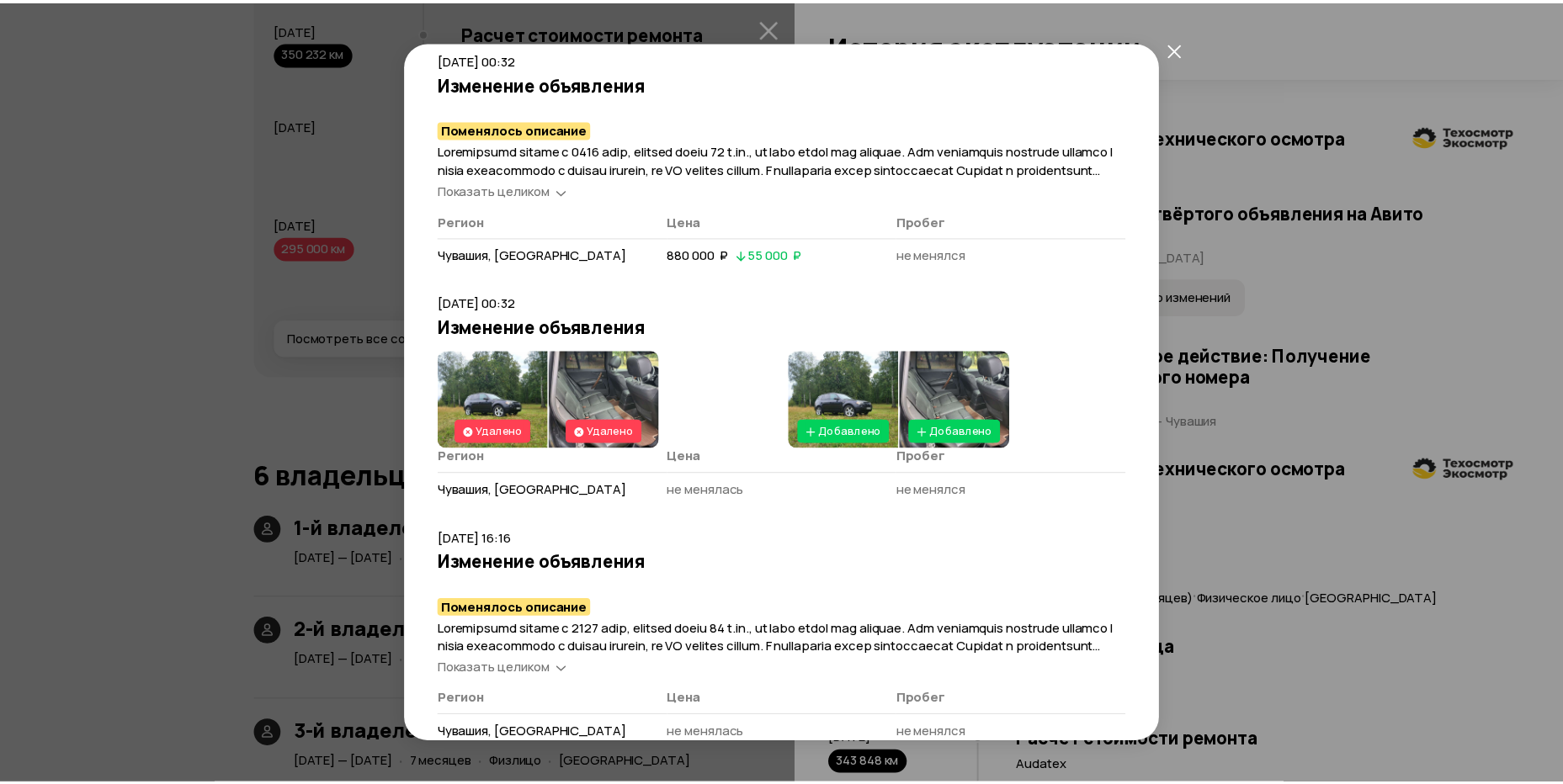
scroll to position [1567, 0]
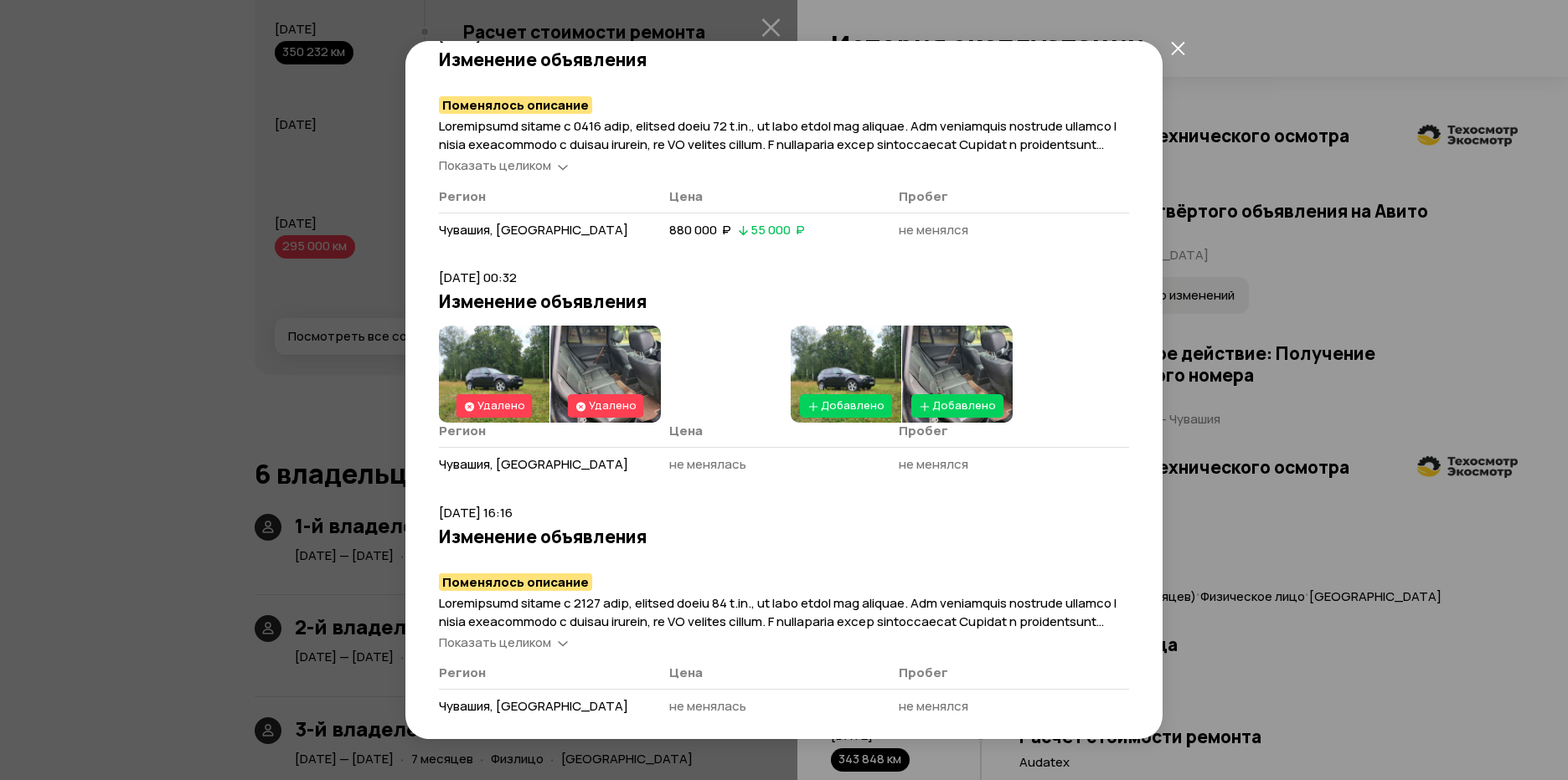
click at [825, 382] on img at bounding box center [845, 374] width 111 height 97
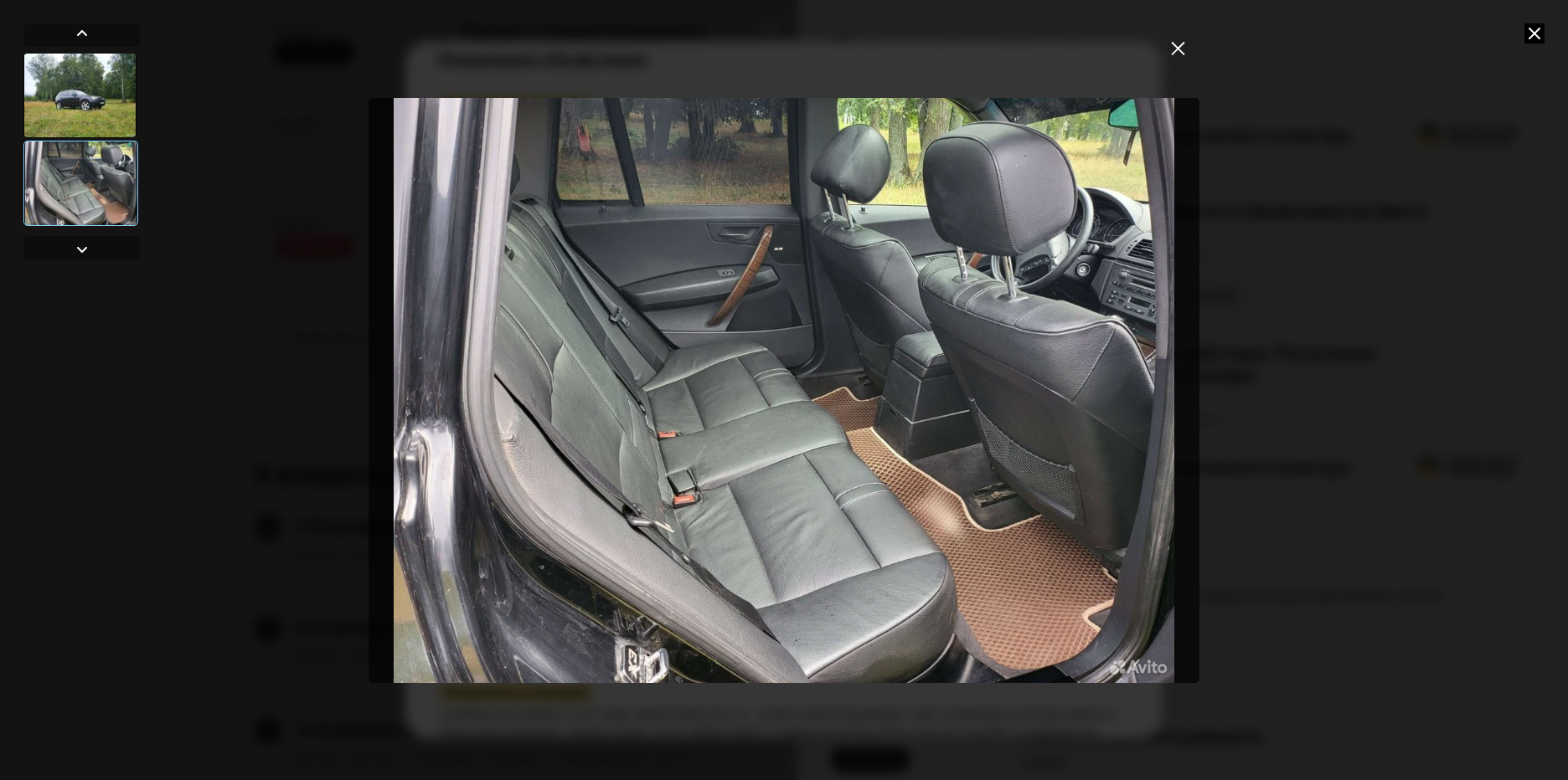
click at [1542, 30] on icon at bounding box center [1535, 34] width 20 height 20
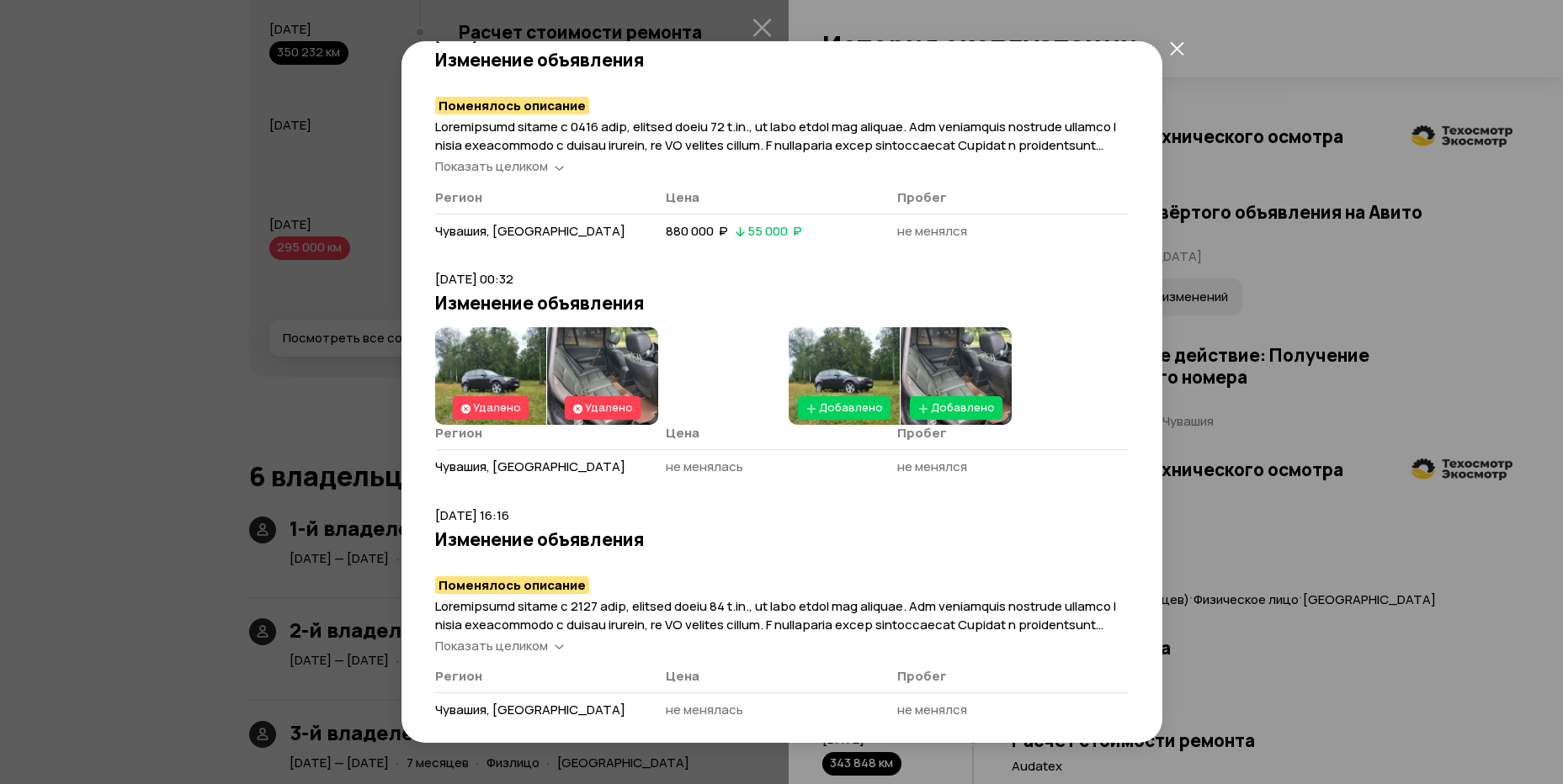
click at [307, 211] on div "Размещение от [DATE] [PERSON_NAME] и пробег Полная история [DATE] 19:46 Размеще…" at bounding box center [782, 392] width 1563 height 784
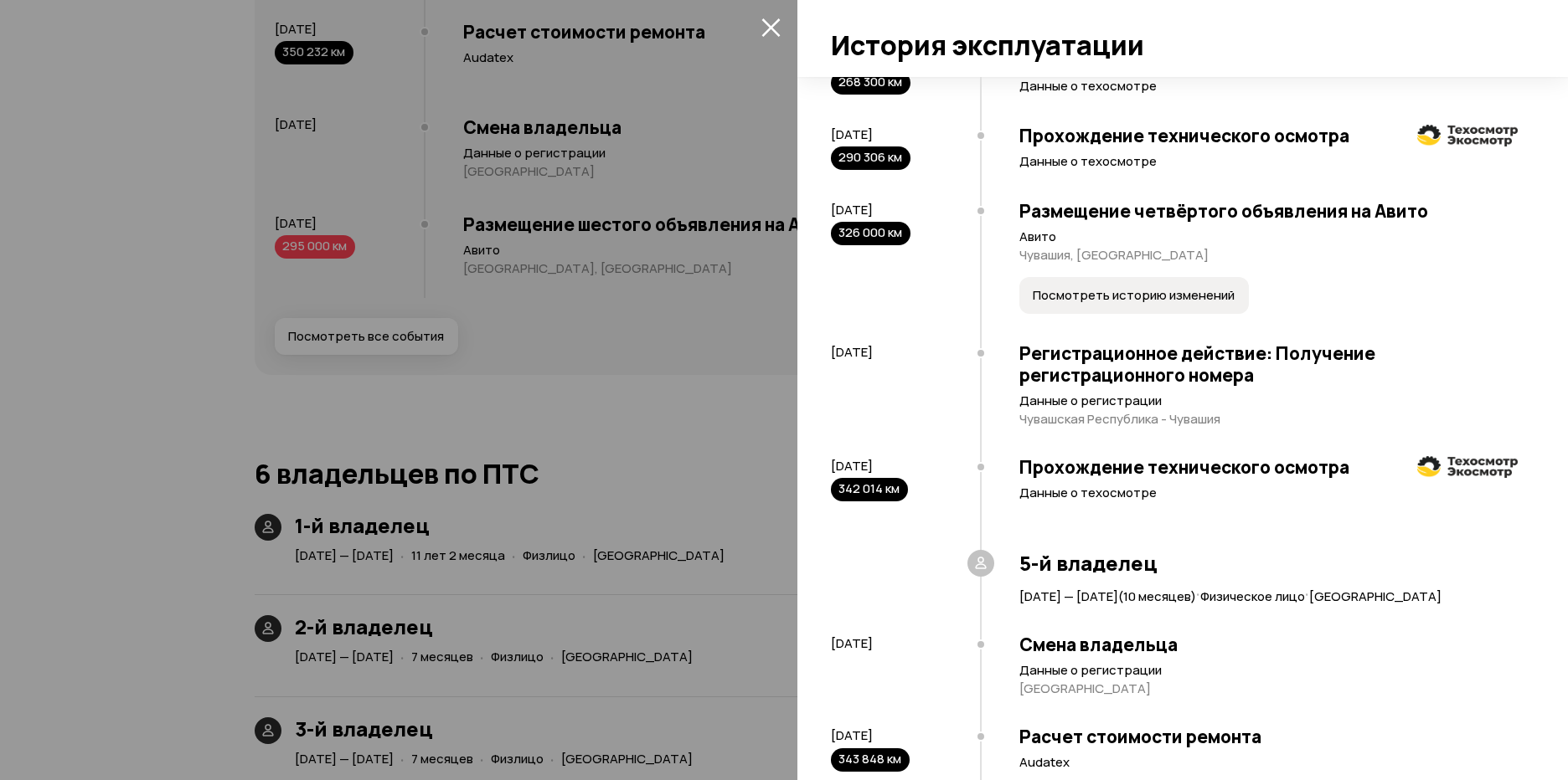
click at [698, 299] on div at bounding box center [784, 390] width 1568 height 780
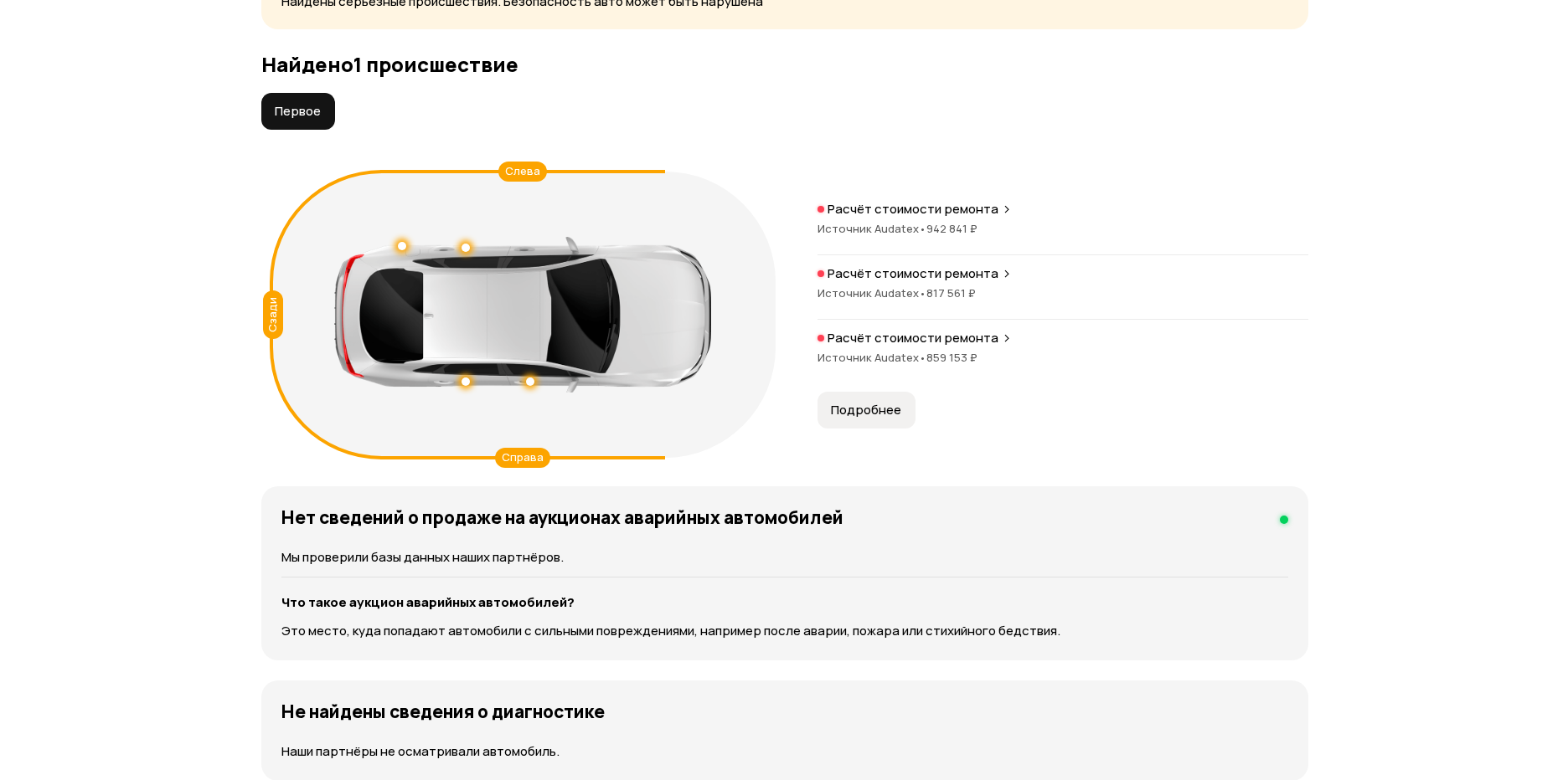
scroll to position [1815, 0]
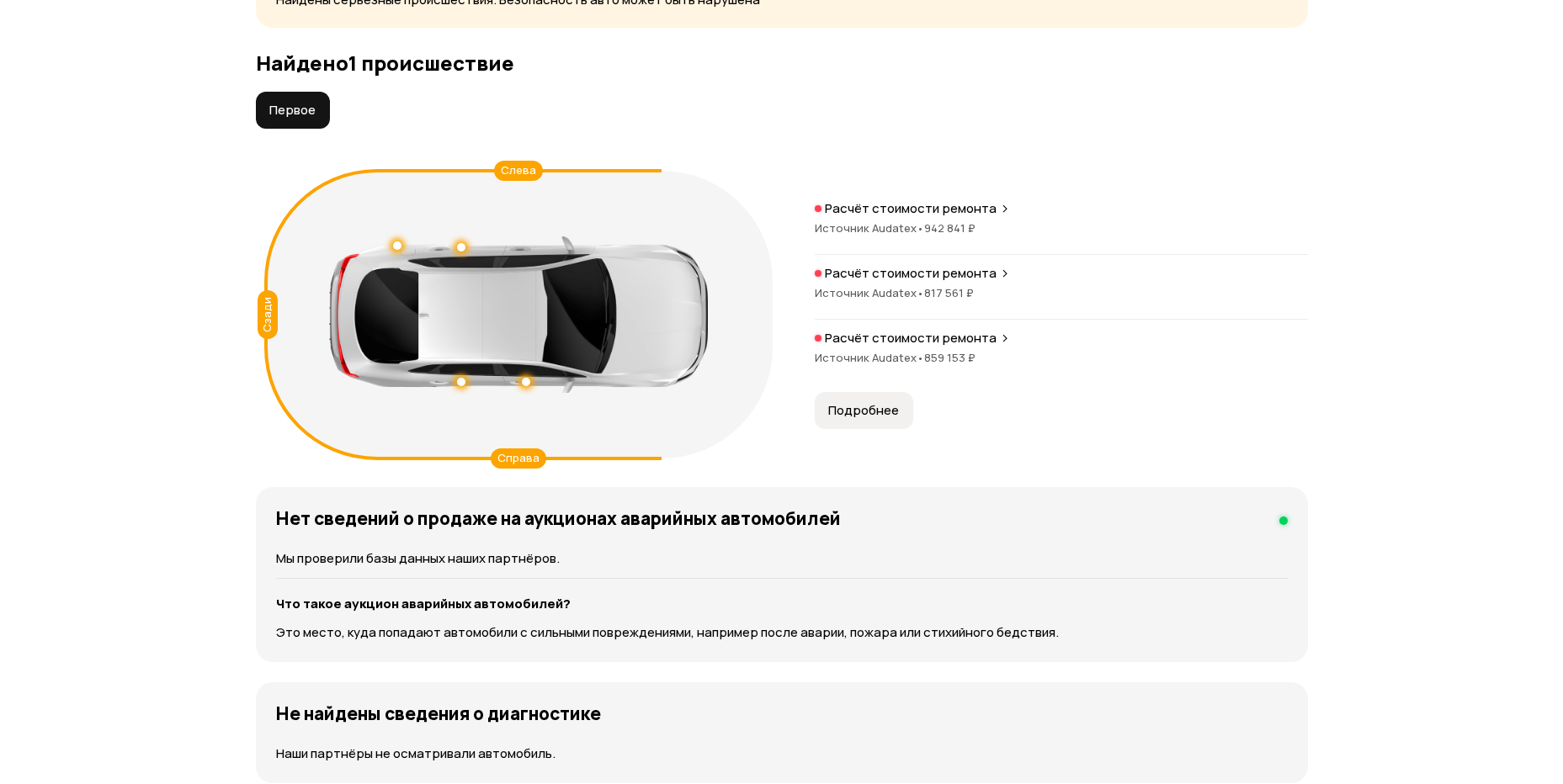
click at [966, 206] on p "Расчёт стоимости ремонта" at bounding box center [910, 209] width 172 height 17
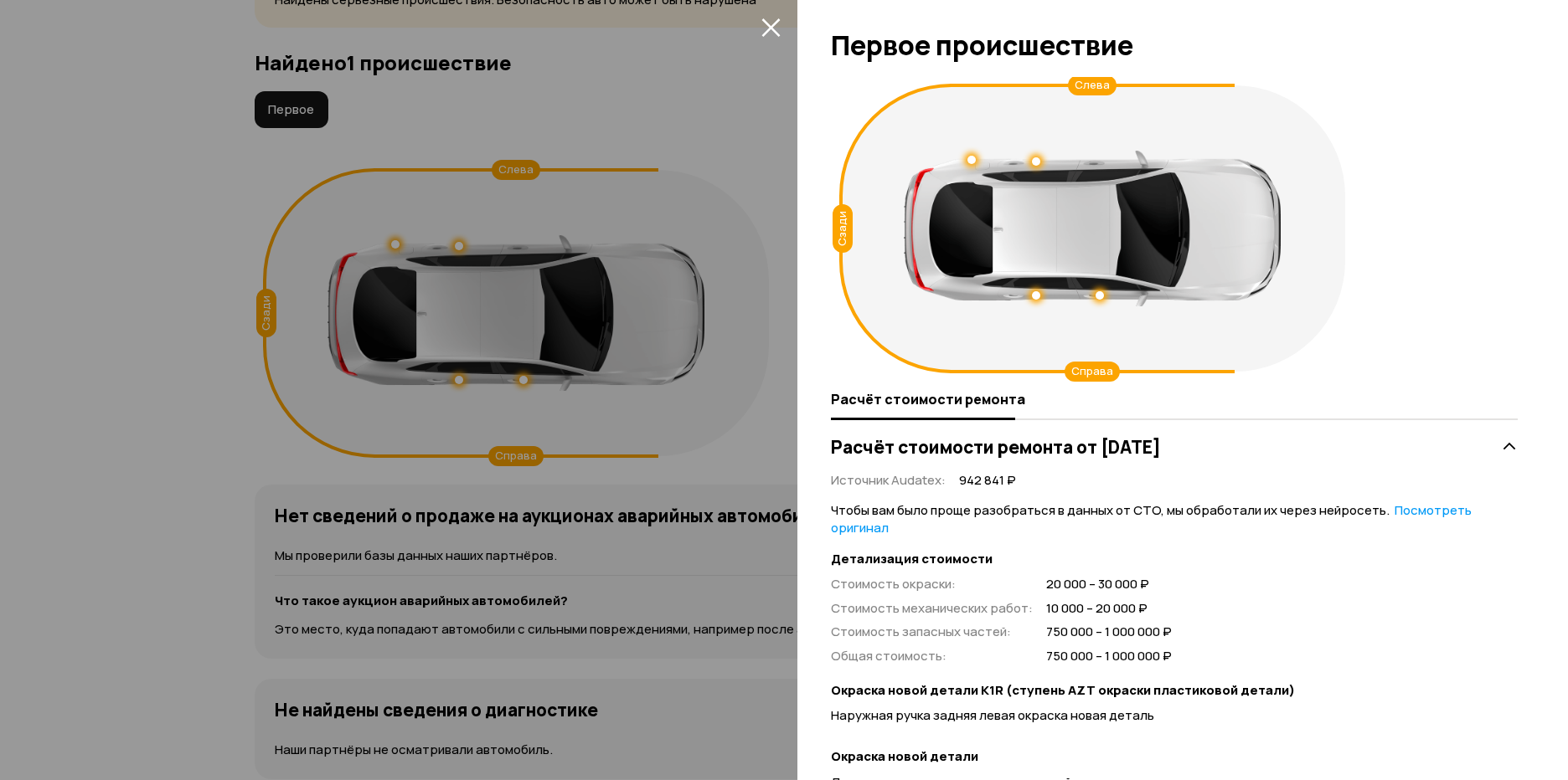
click at [794, 260] on div at bounding box center [784, 390] width 1568 height 780
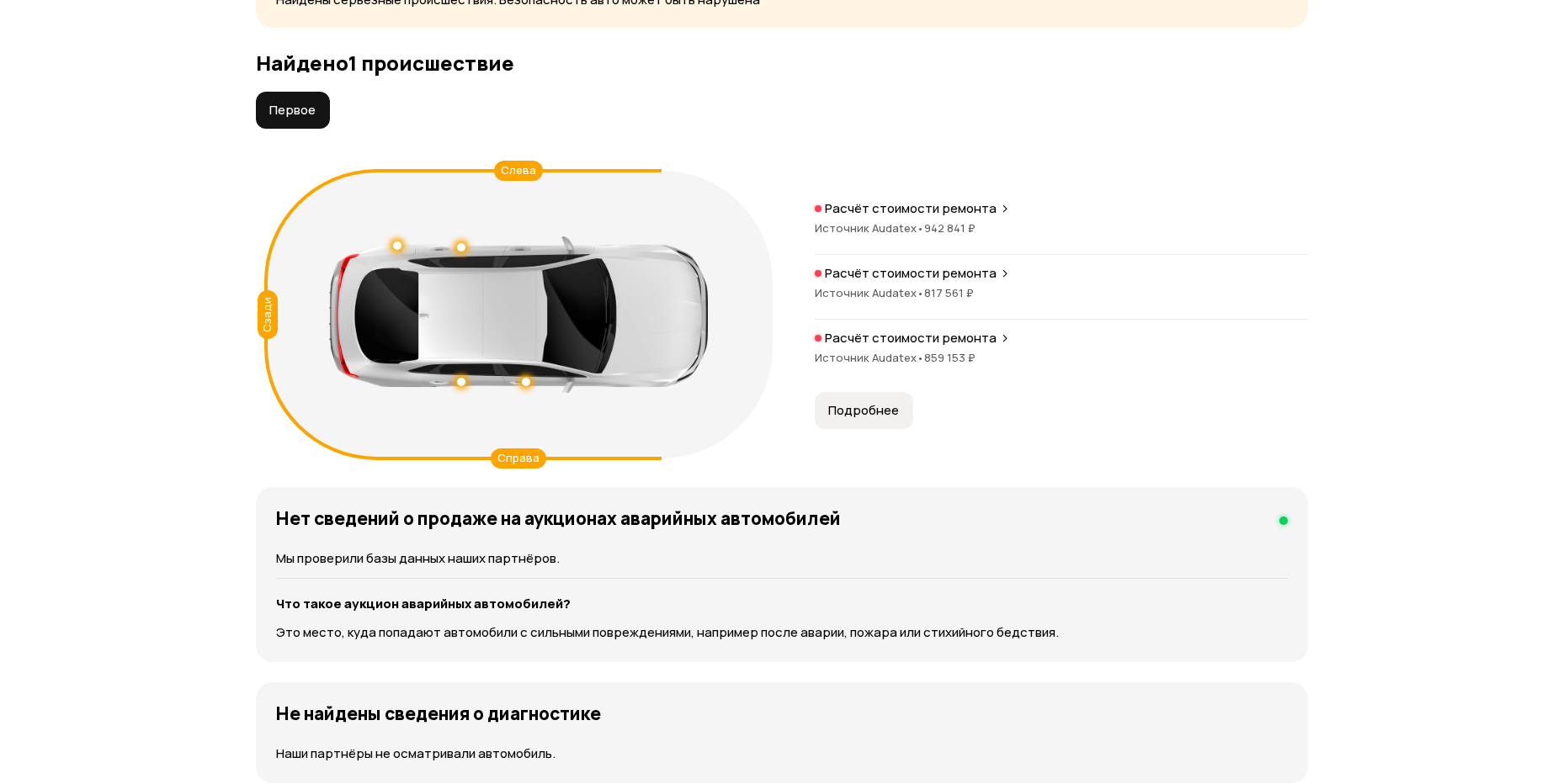
click at [916, 259] on div "Расчёт стоимости ремонта Источник Audatex • 942 841 ₽ Расчёт стоимости ремонта …" at bounding box center [1061, 292] width 493 height 183
click at [920, 280] on p "Расчёт стоимости ремонта" at bounding box center [910, 273] width 172 height 17
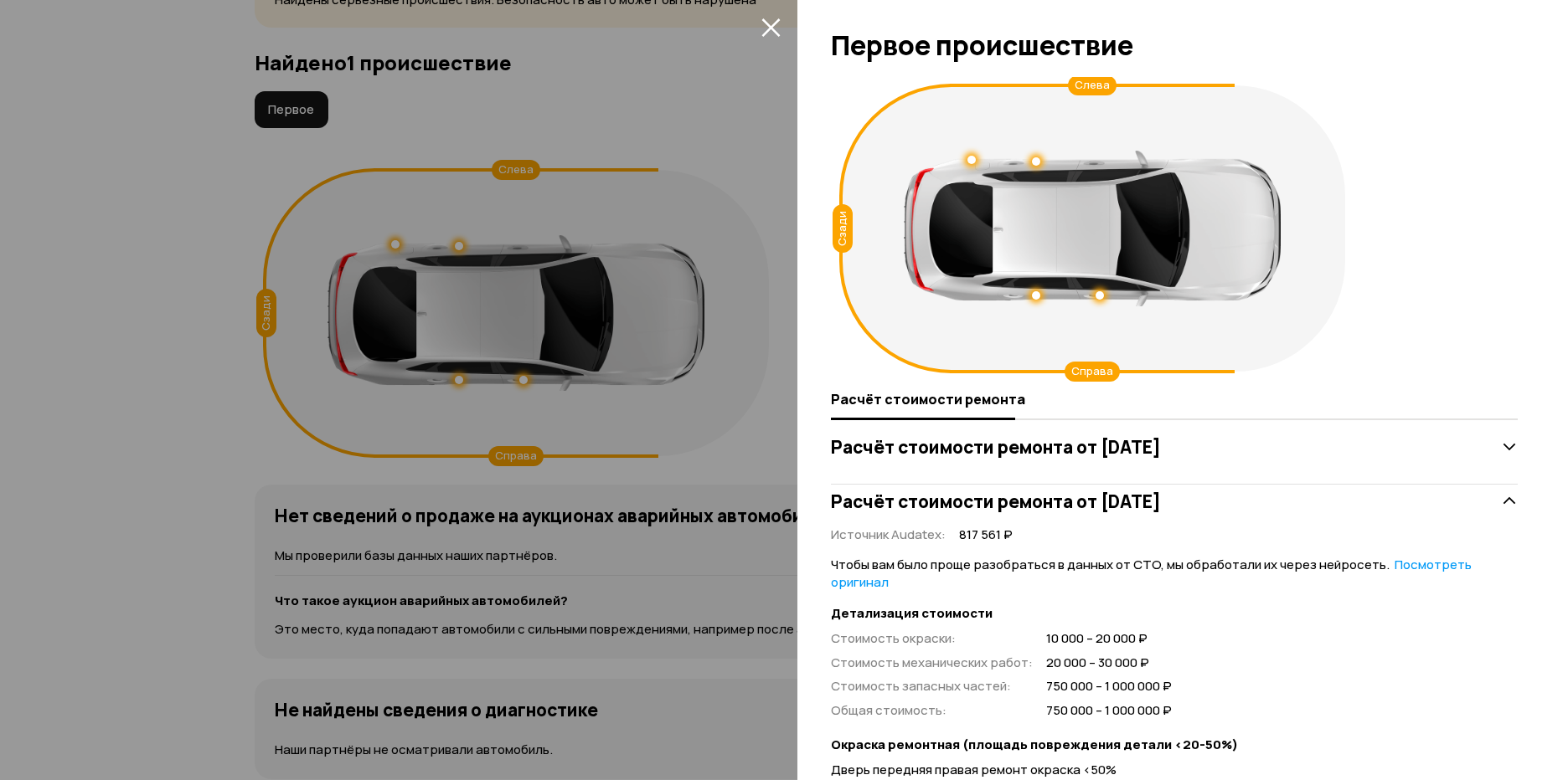
click at [795, 279] on div at bounding box center [784, 390] width 1568 height 780
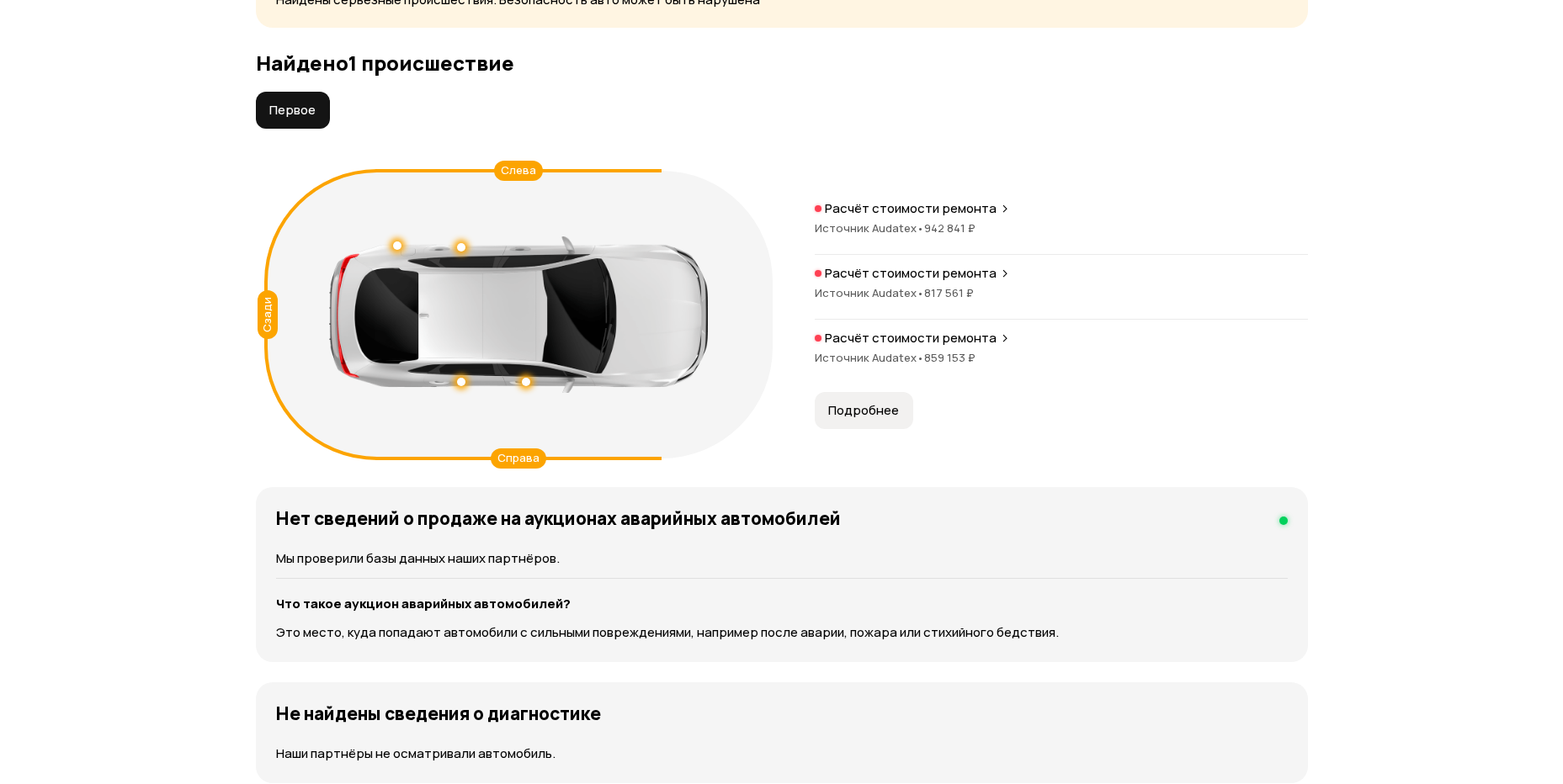
click at [941, 340] on p "Расчёт стоимости ремонта" at bounding box center [910, 339] width 172 height 17
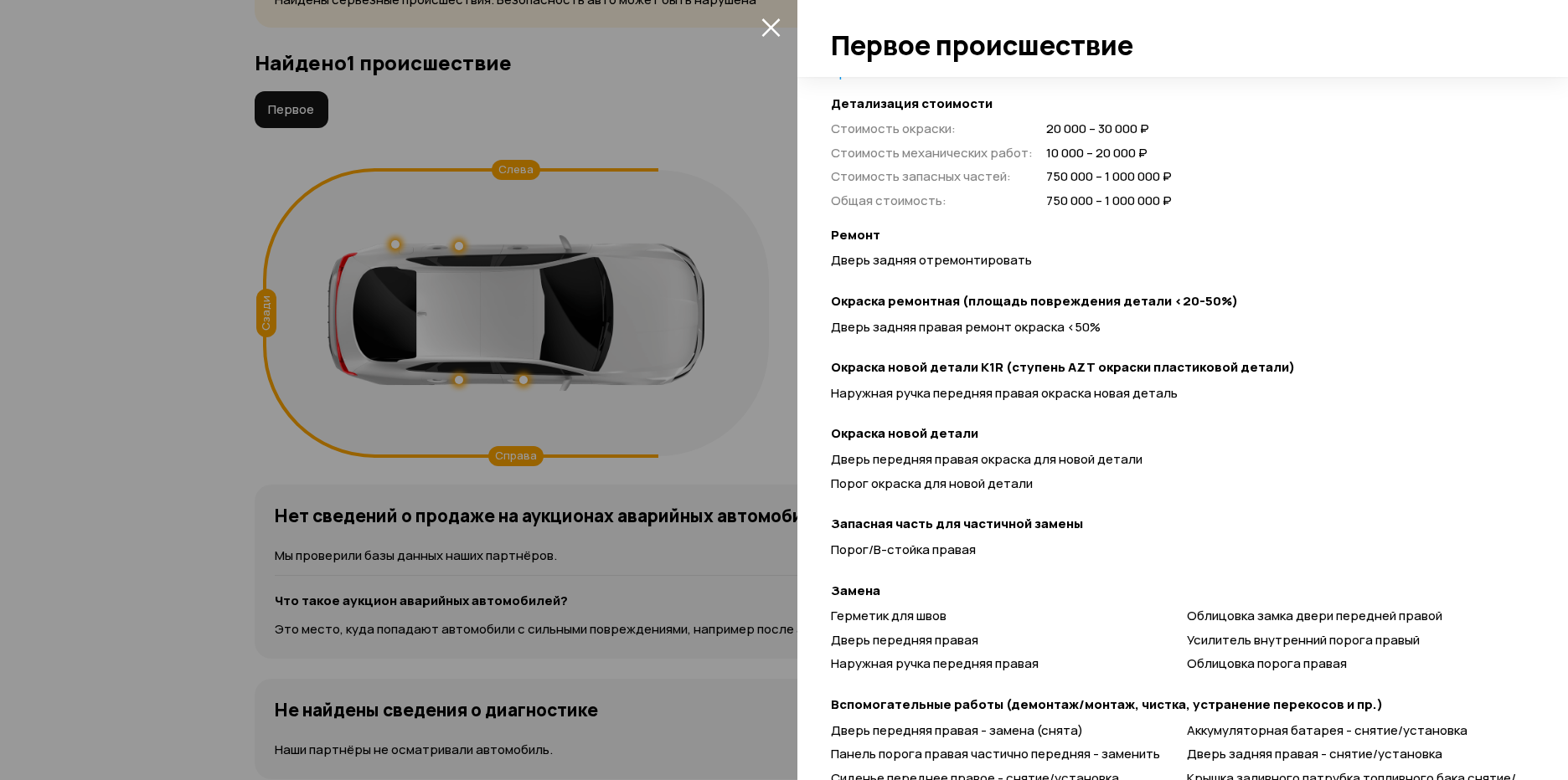
scroll to position [564, 0]
click at [758, 432] on div at bounding box center [784, 390] width 1568 height 780
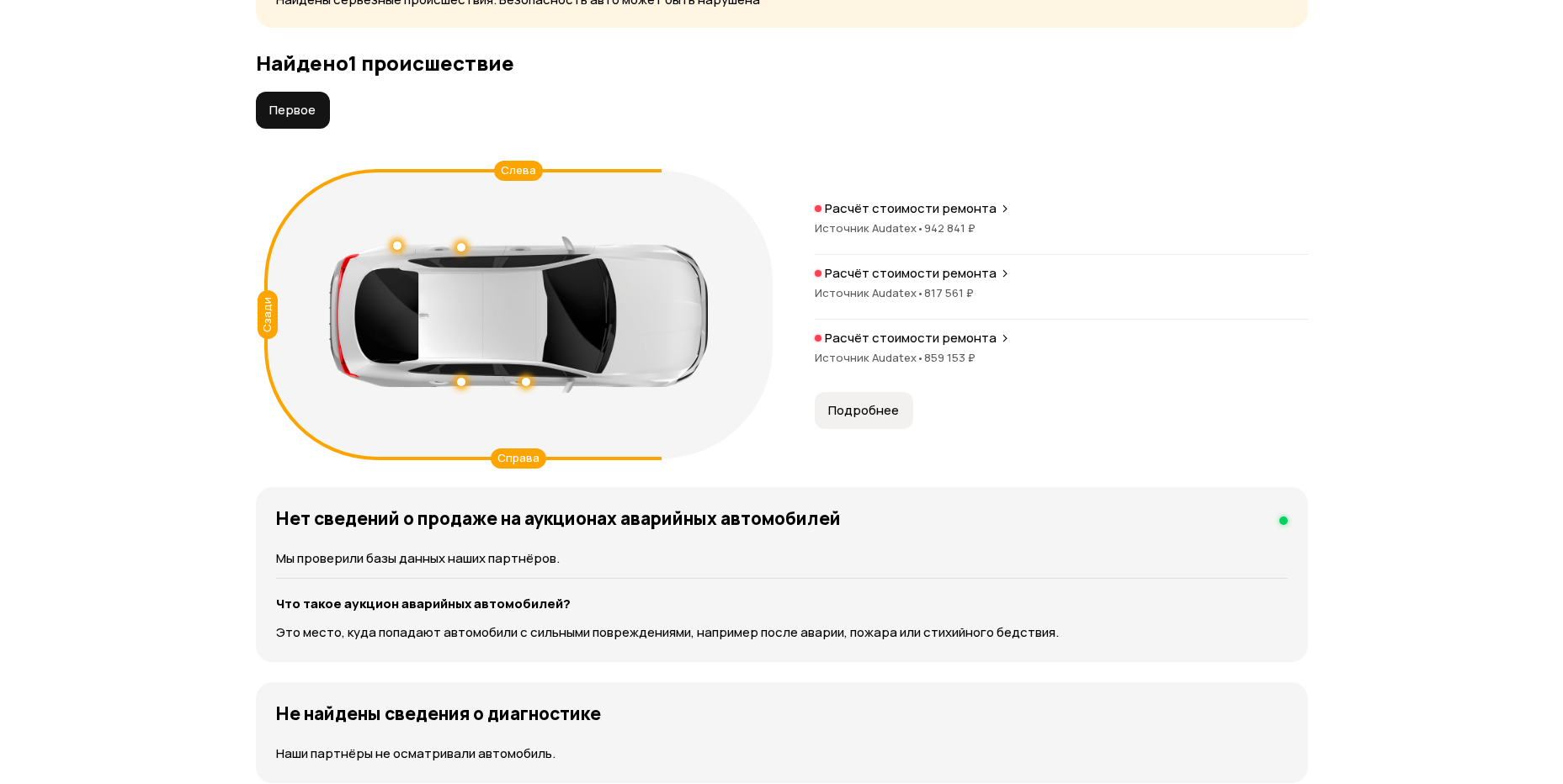
click at [916, 282] on div "Расчёт стоимости ремонта Источник Audatex • 817 561 ₽" at bounding box center [1061, 292] width 493 height 54
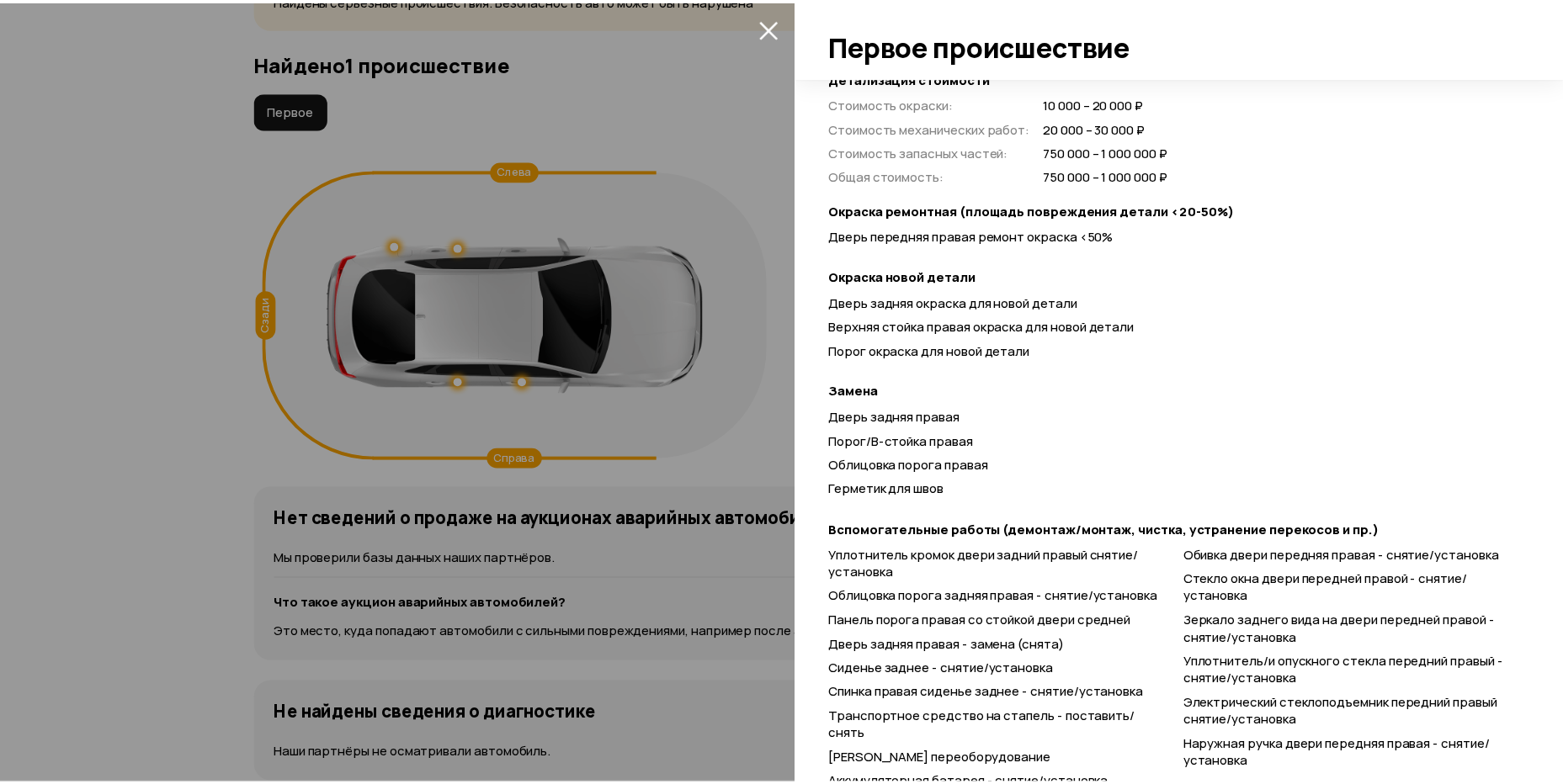
scroll to position [548, 0]
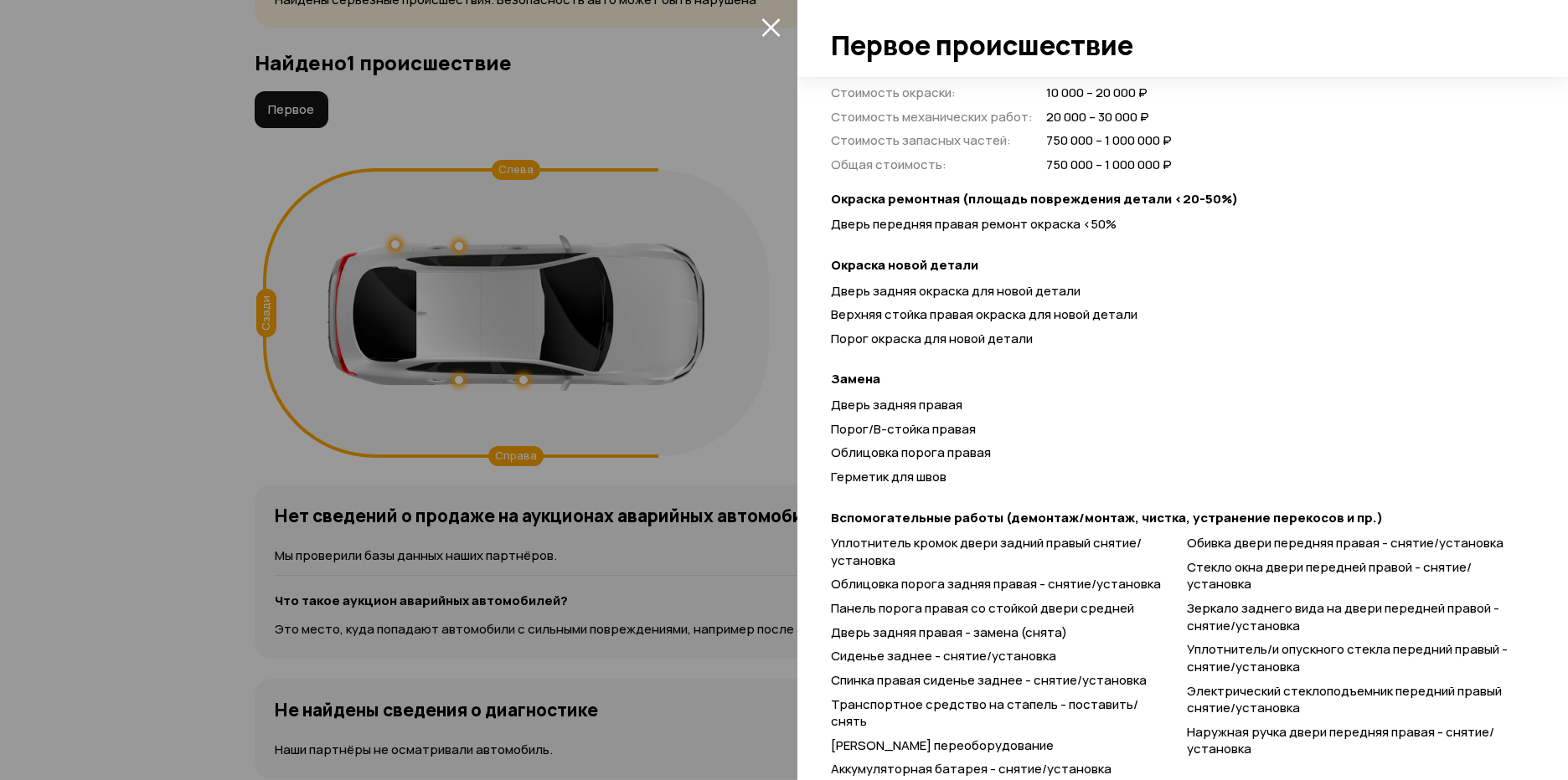
click at [697, 413] on div at bounding box center [784, 390] width 1568 height 780
